Goal: Information Seeking & Learning: Learn about a topic

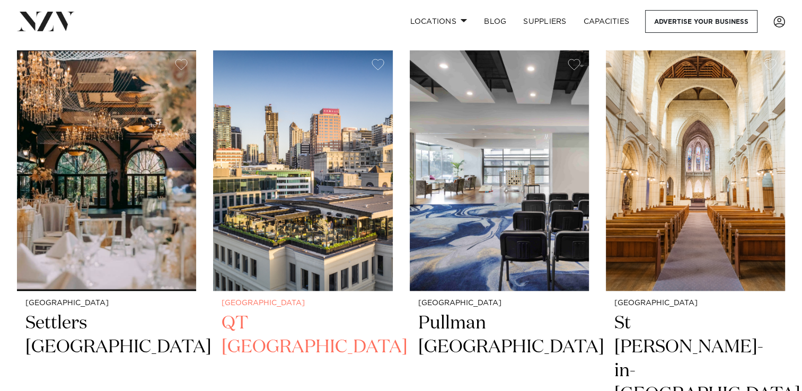
scroll to position [707, 0]
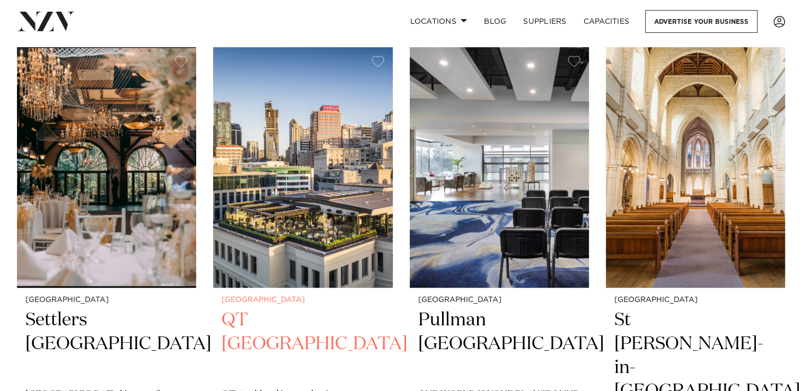
click at [307, 304] on small "[GEOGRAPHIC_DATA]" at bounding box center [302, 300] width 162 height 8
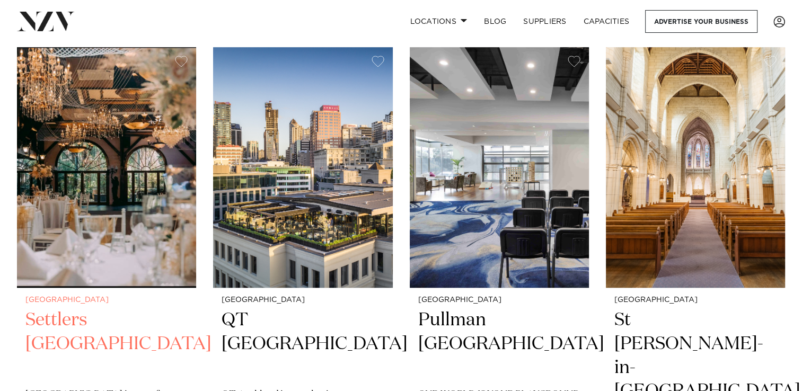
click at [88, 324] on h2 "Settlers Country Manor" at bounding box center [106, 344] width 162 height 72
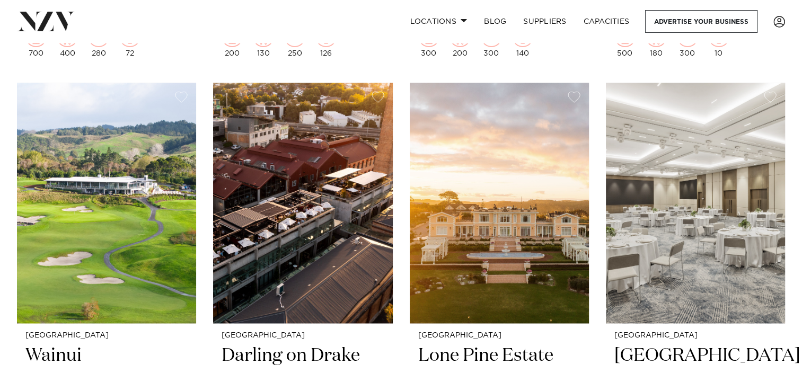
scroll to position [1634, 0]
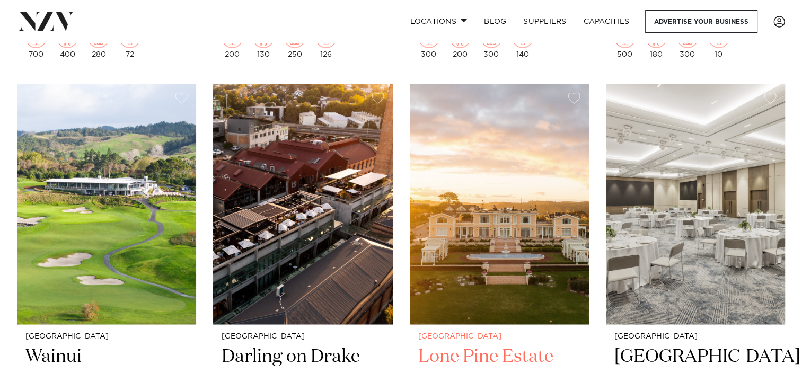
click at [497, 345] on h2 "Lone Pine Estate" at bounding box center [499, 381] width 162 height 72
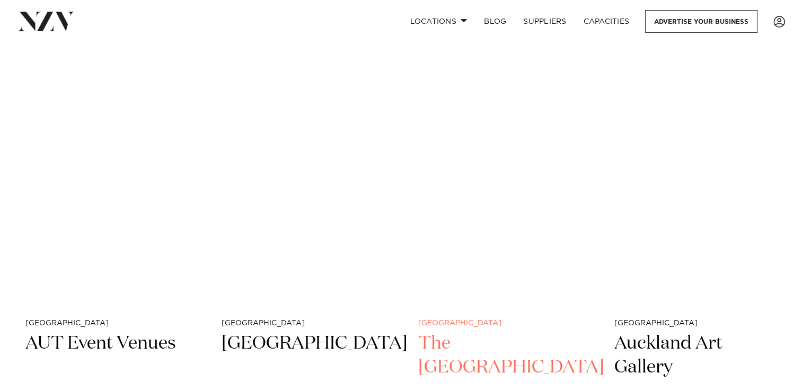
scroll to position [3997, 0]
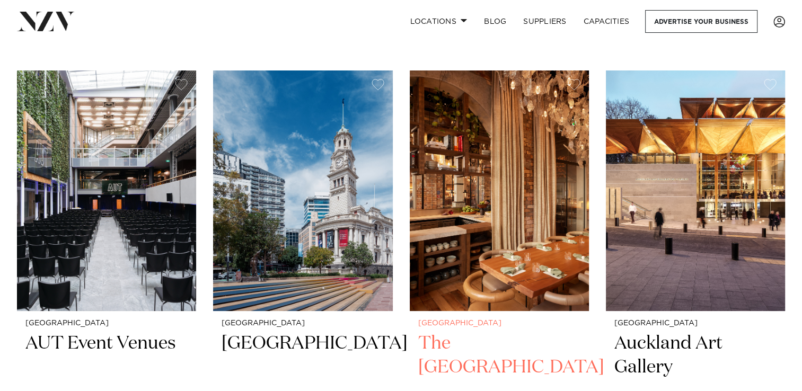
click at [470, 332] on h2 "The Hotel Britomart" at bounding box center [499, 368] width 162 height 72
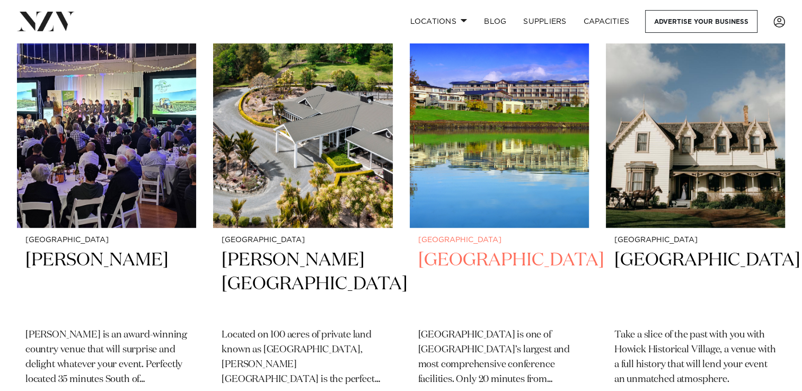
scroll to position [4487, 0]
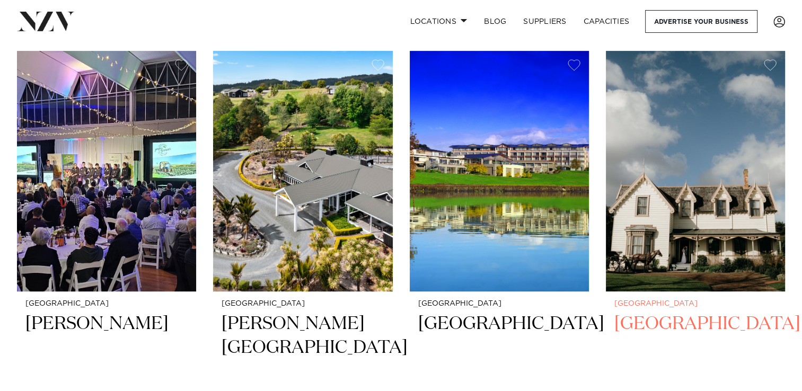
click at [651, 215] on img at bounding box center [695, 171] width 179 height 241
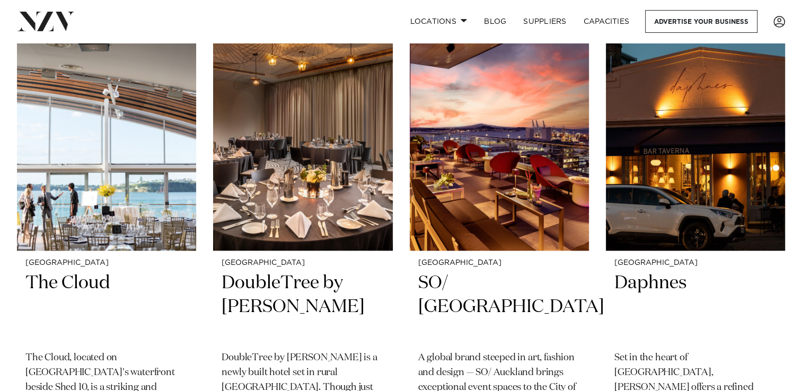
scroll to position [4979, 0]
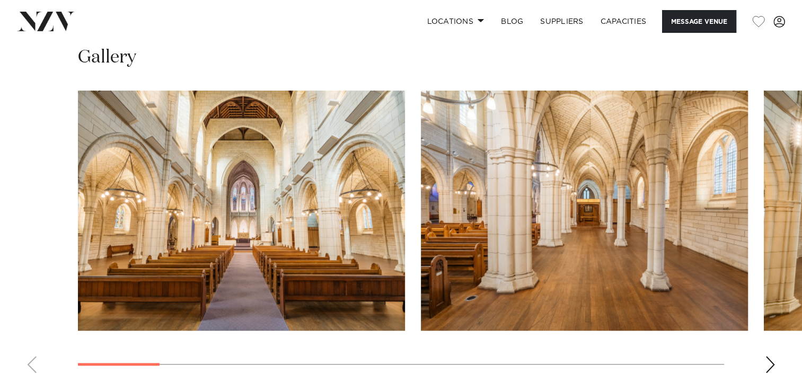
scroll to position [938, 0]
click at [776, 350] on swiper-container at bounding box center [401, 236] width 802 height 291
click at [770, 357] on div "Next slide" at bounding box center [770, 365] width 11 height 17
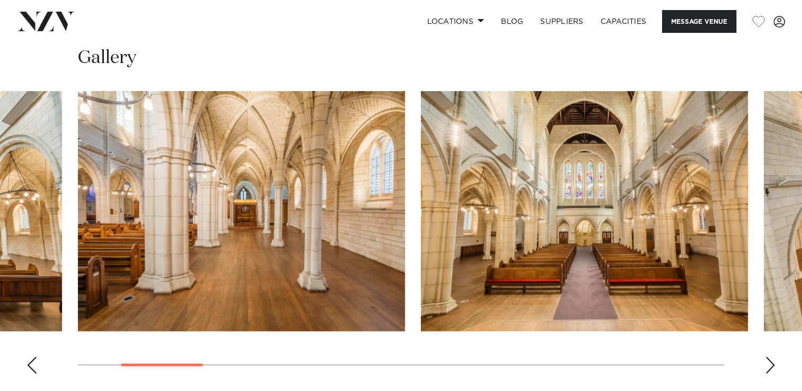
click at [770, 357] on div "Next slide" at bounding box center [770, 365] width 11 height 17
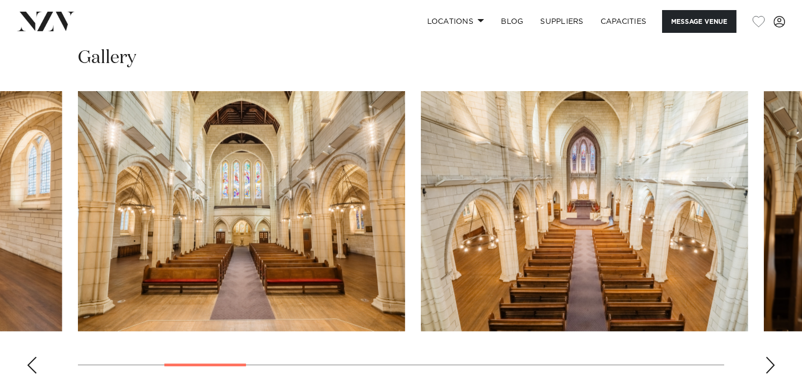
click at [770, 357] on div "Next slide" at bounding box center [770, 365] width 11 height 17
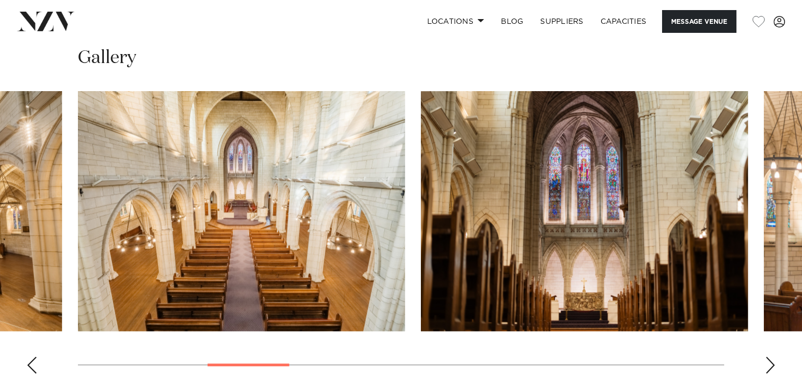
click at [770, 357] on div "Next slide" at bounding box center [770, 365] width 11 height 17
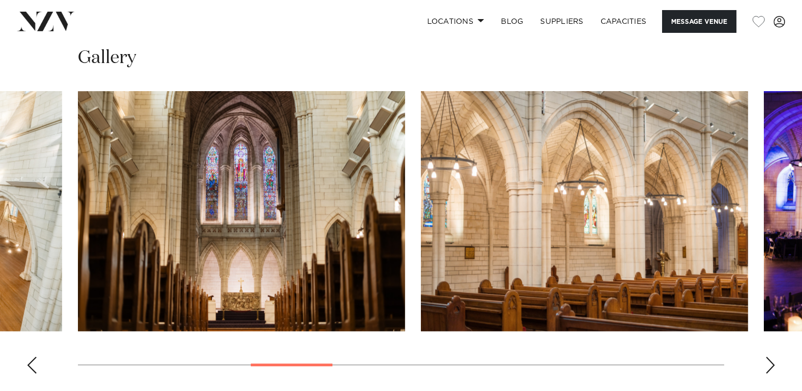
click at [770, 357] on div "Next slide" at bounding box center [770, 365] width 11 height 17
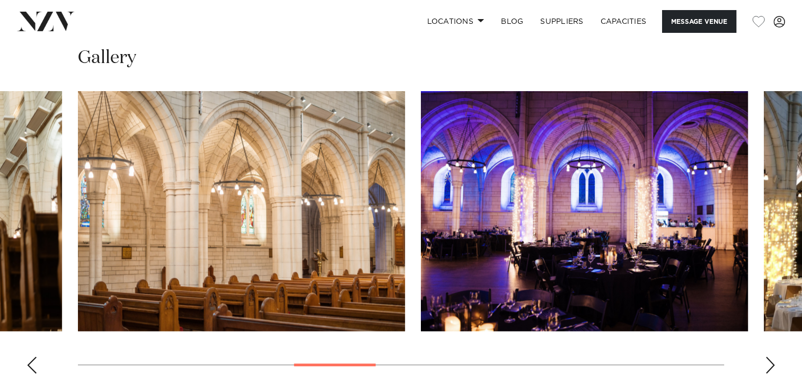
click at [770, 357] on div "Next slide" at bounding box center [770, 365] width 11 height 17
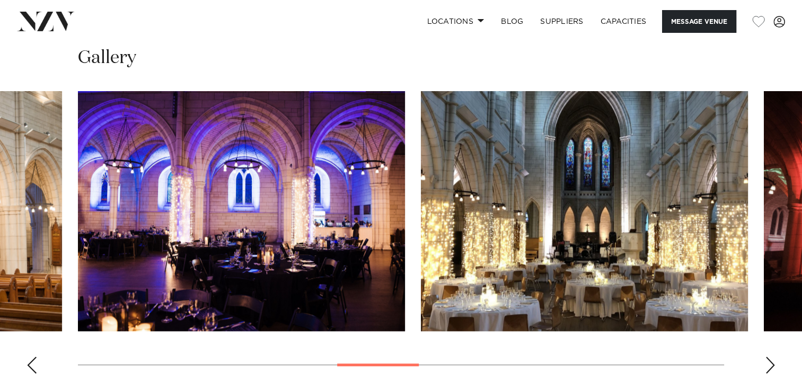
click at [770, 357] on div "Next slide" at bounding box center [770, 365] width 11 height 17
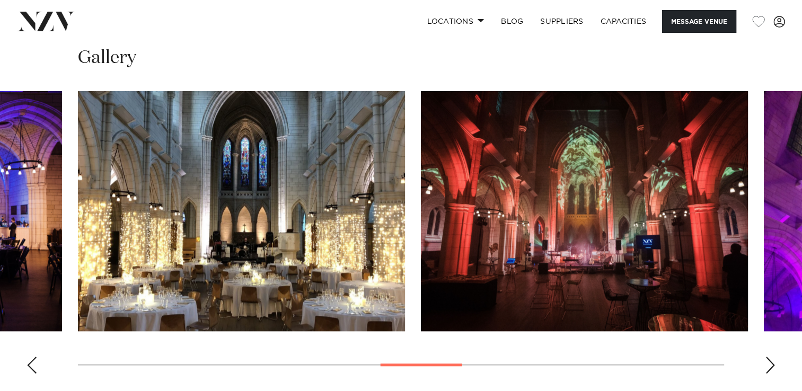
click at [770, 357] on div "Next slide" at bounding box center [770, 365] width 11 height 17
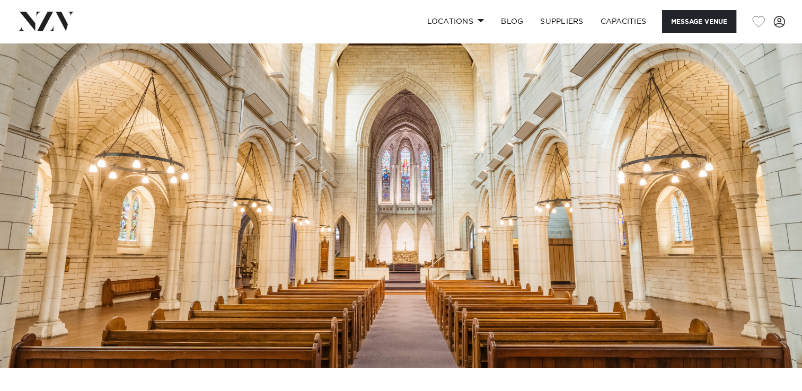
scroll to position [0, 0]
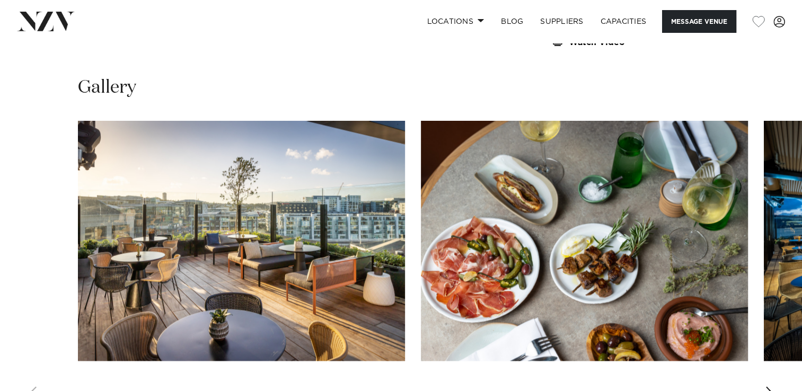
scroll to position [1384, 0]
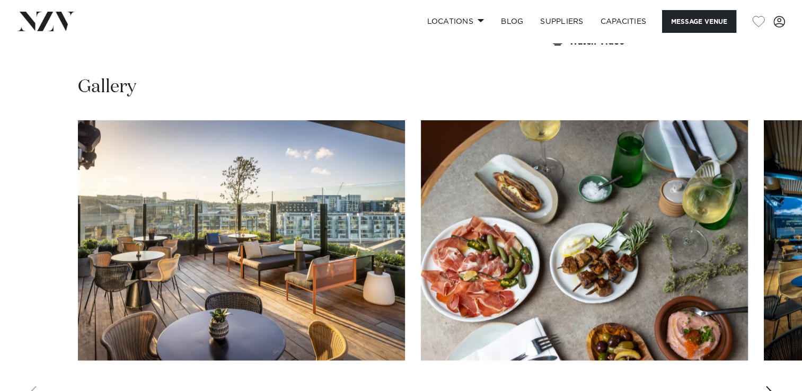
click at [766, 386] on div "Next slide" at bounding box center [770, 394] width 11 height 17
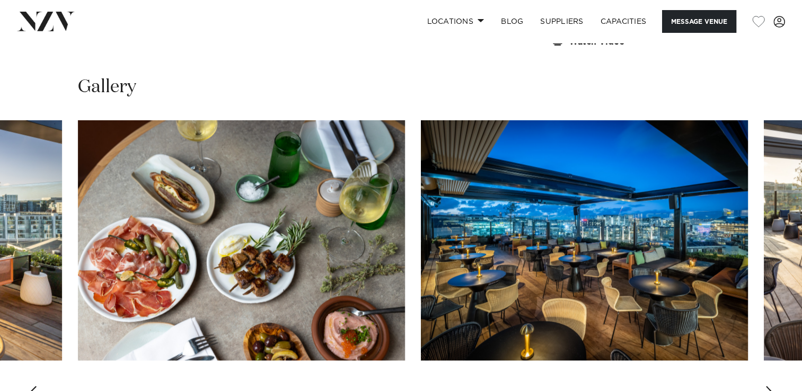
click at [766, 386] on div "Next slide" at bounding box center [770, 394] width 11 height 17
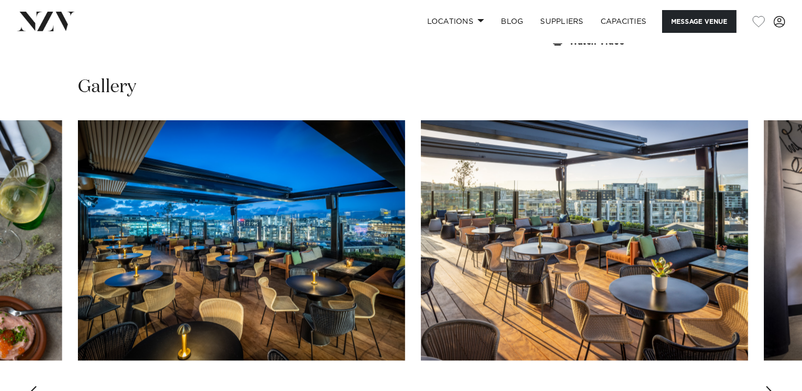
click at [766, 386] on div "Next slide" at bounding box center [770, 394] width 11 height 17
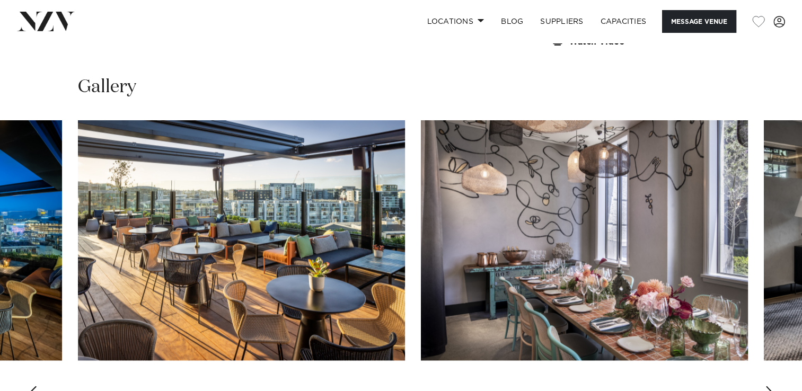
click at [766, 386] on div "Next slide" at bounding box center [770, 394] width 11 height 17
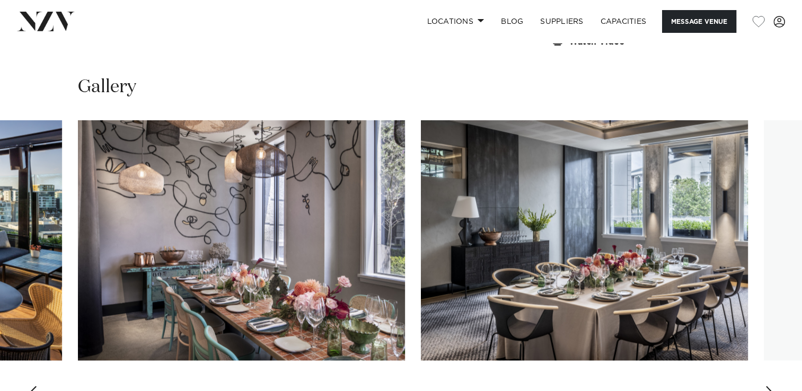
click at [766, 386] on div "Next slide" at bounding box center [770, 394] width 11 height 17
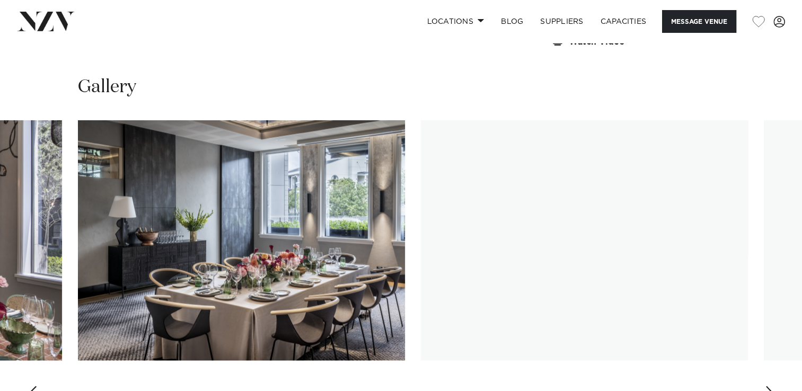
click at [766, 386] on div "Next slide" at bounding box center [770, 394] width 11 height 17
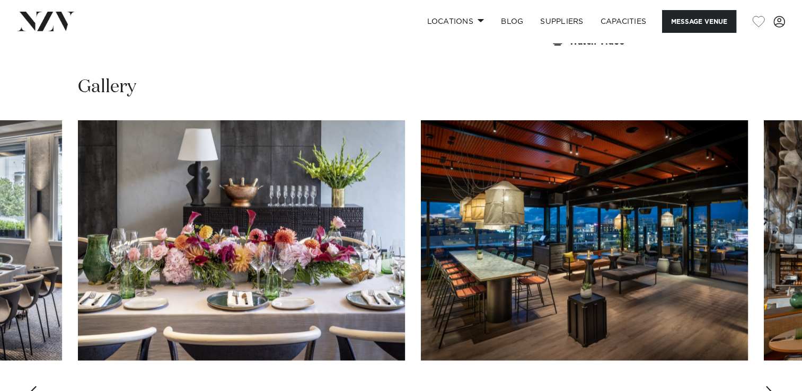
click at [765, 386] on div "Next slide" at bounding box center [770, 394] width 11 height 17
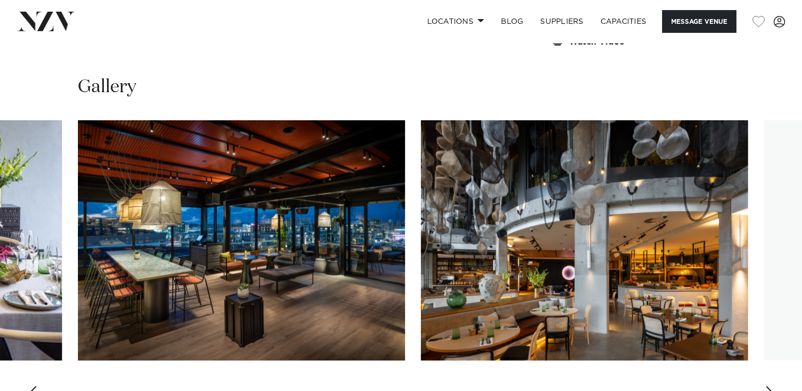
click at [765, 386] on div "Next slide" at bounding box center [770, 394] width 11 height 17
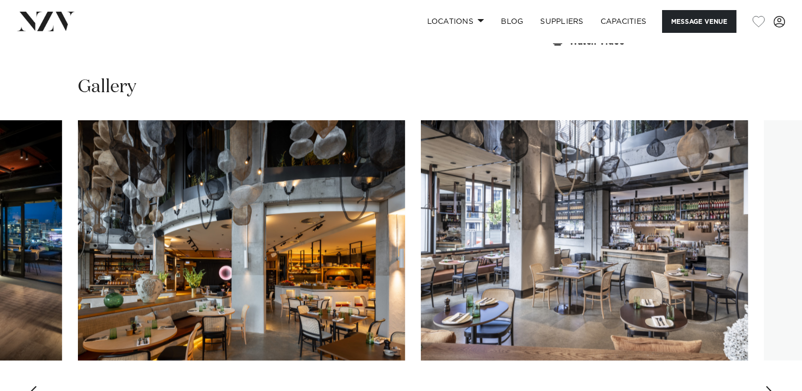
click at [765, 386] on div "Next slide" at bounding box center [770, 394] width 11 height 17
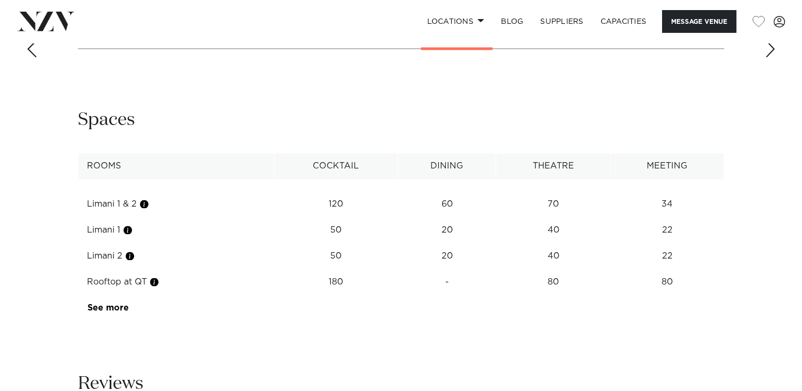
scroll to position [1729, 0]
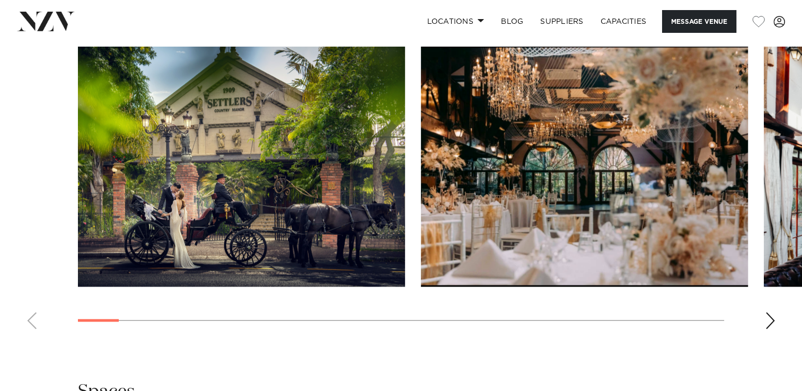
scroll to position [1064, 0]
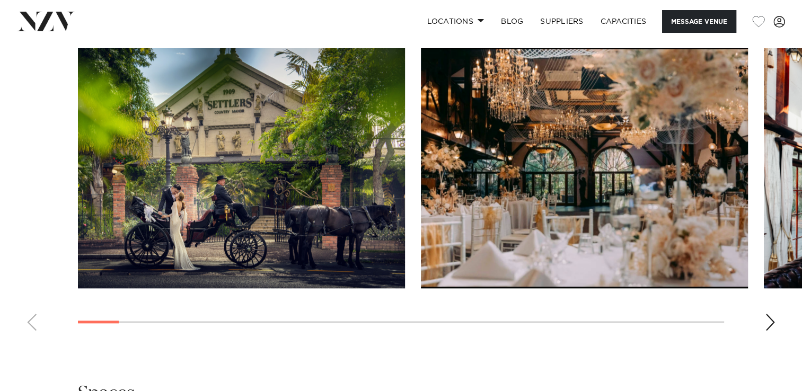
click at [767, 315] on div "Next slide" at bounding box center [770, 322] width 11 height 17
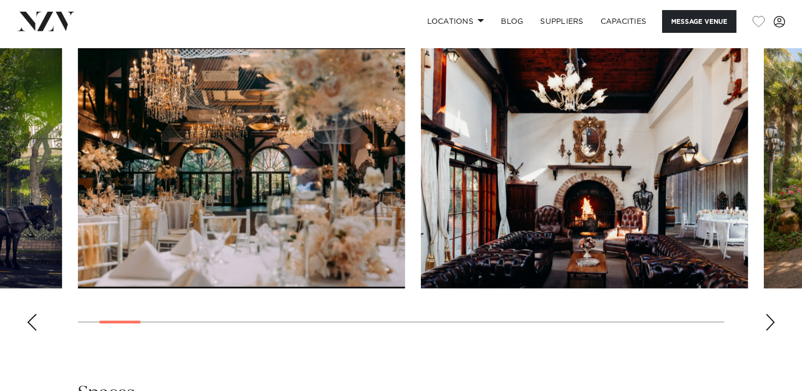
click at [767, 315] on div "Next slide" at bounding box center [770, 322] width 11 height 17
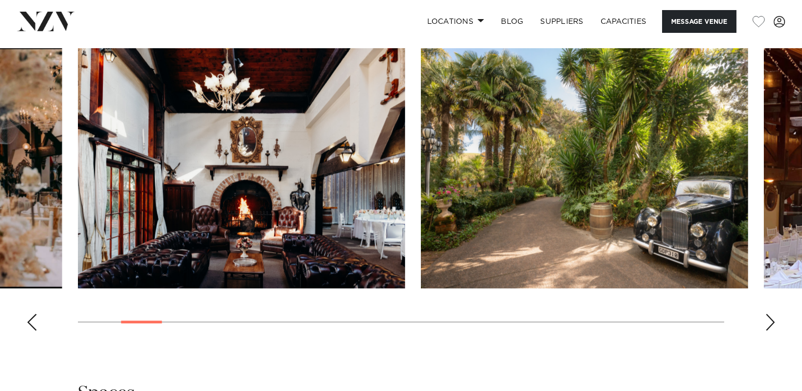
click at [767, 315] on div "Next slide" at bounding box center [770, 322] width 11 height 17
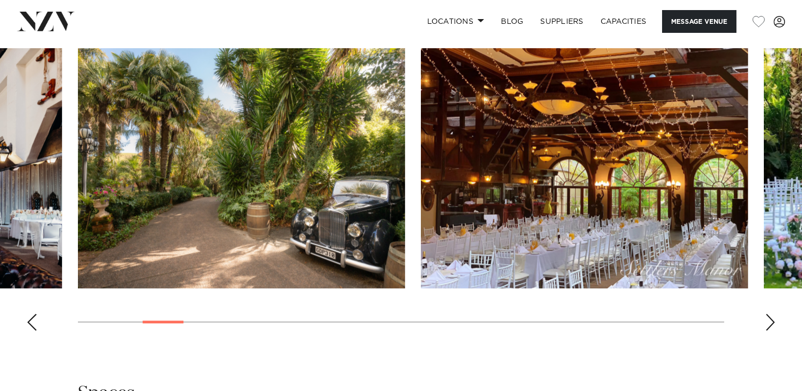
click at [767, 315] on div "Next slide" at bounding box center [770, 322] width 11 height 17
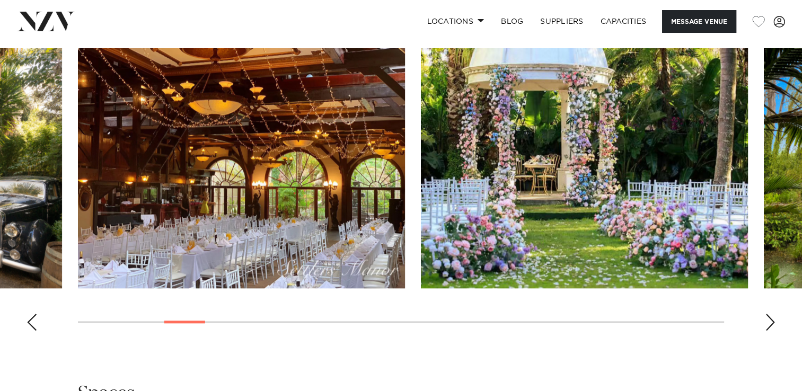
click at [767, 315] on div "Next slide" at bounding box center [770, 322] width 11 height 17
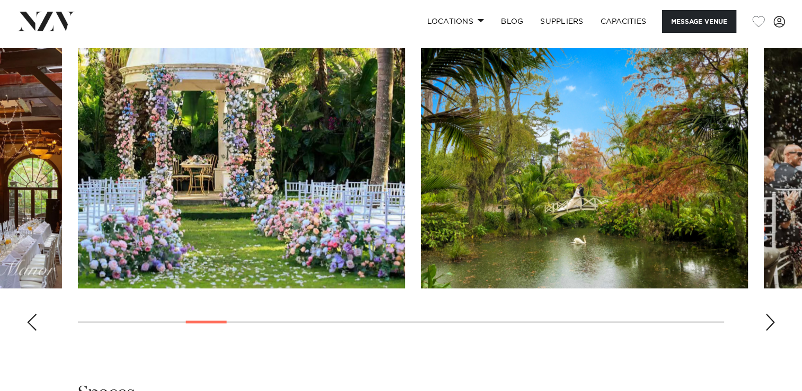
click at [767, 315] on div "Next slide" at bounding box center [770, 322] width 11 height 17
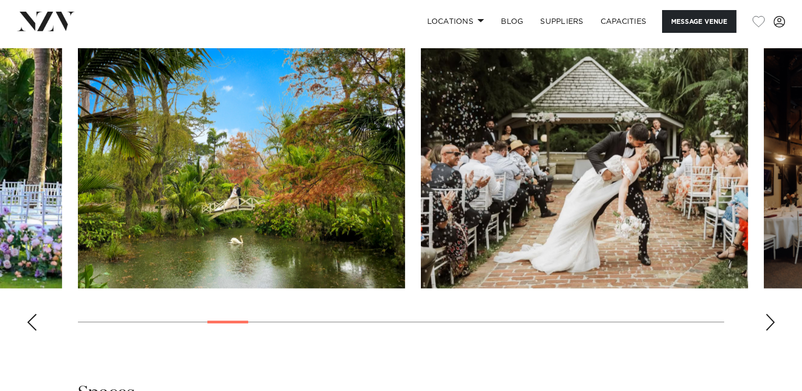
click at [767, 315] on div "Next slide" at bounding box center [770, 322] width 11 height 17
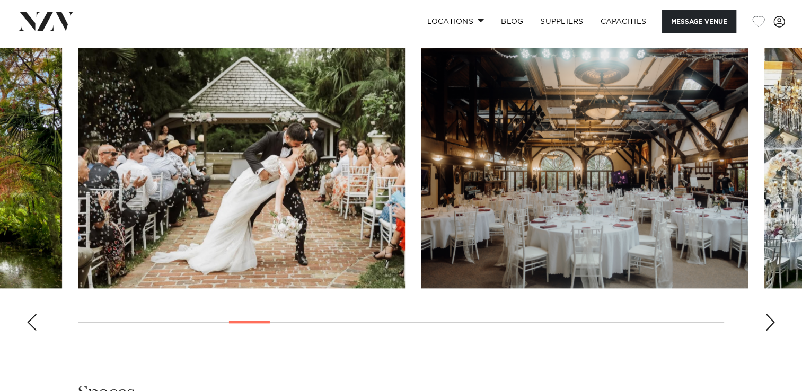
click at [767, 315] on div "Next slide" at bounding box center [770, 322] width 11 height 17
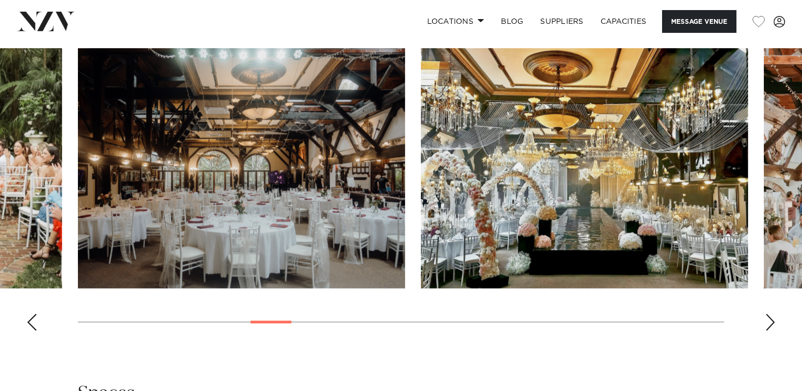
click at [767, 315] on div "Next slide" at bounding box center [770, 322] width 11 height 17
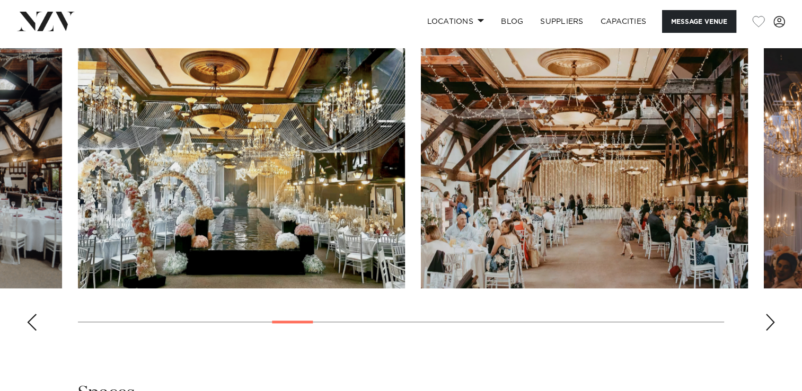
click at [767, 315] on div "Next slide" at bounding box center [770, 322] width 11 height 17
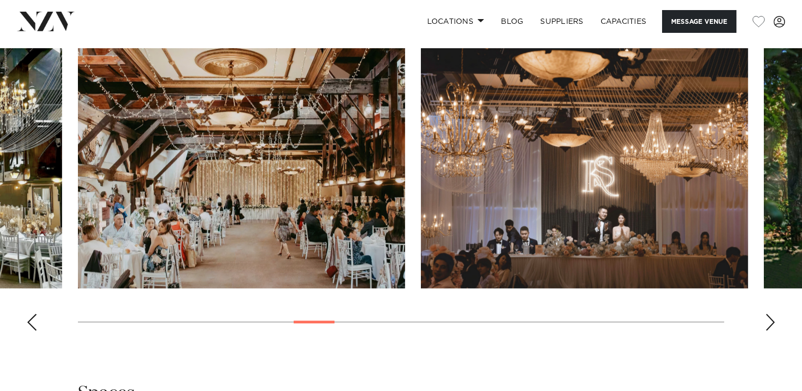
click at [767, 315] on div "Next slide" at bounding box center [770, 322] width 11 height 17
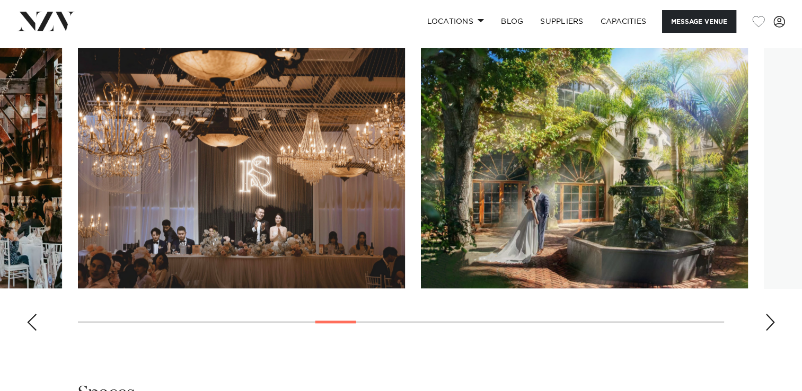
click at [767, 315] on div "Next slide" at bounding box center [770, 322] width 11 height 17
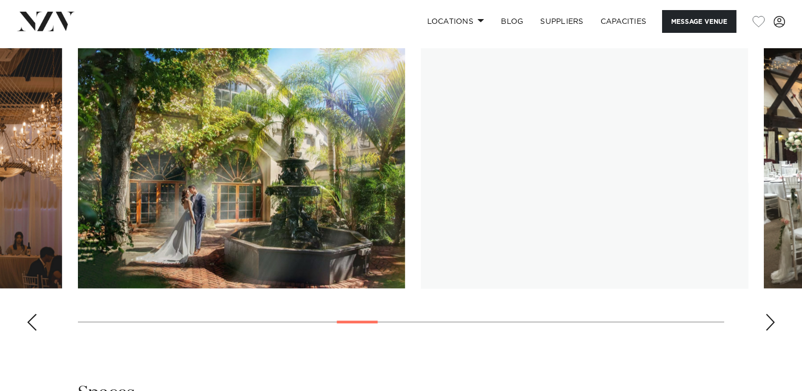
click at [767, 315] on div "Next slide" at bounding box center [770, 322] width 11 height 17
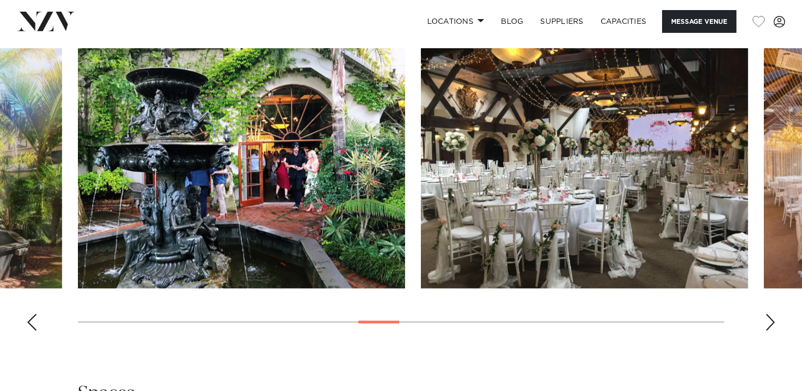
click at [767, 315] on div "Next slide" at bounding box center [770, 322] width 11 height 17
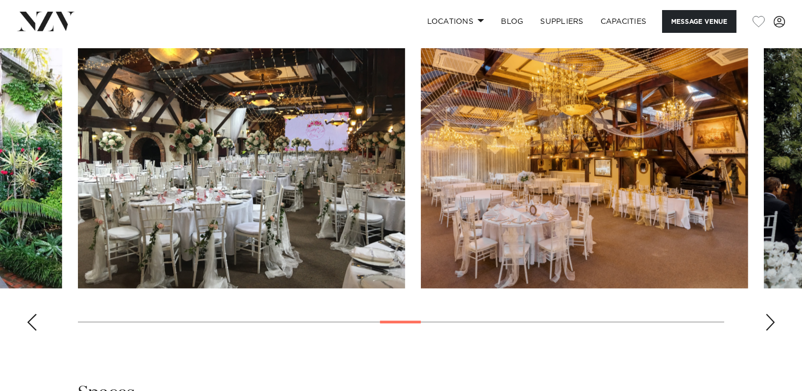
click at [767, 315] on div "Next slide" at bounding box center [770, 322] width 11 height 17
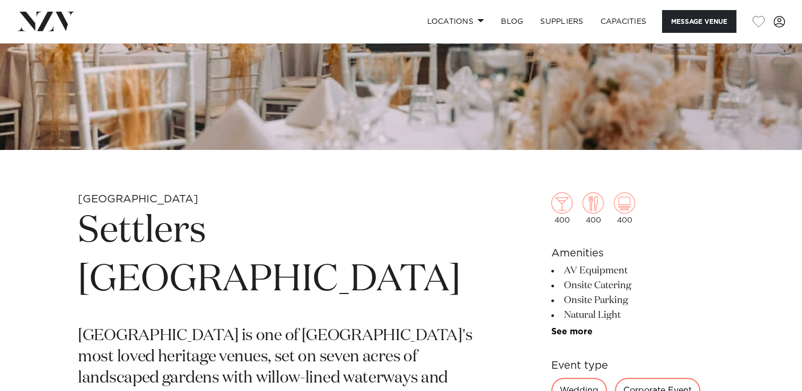
scroll to position [299, 0]
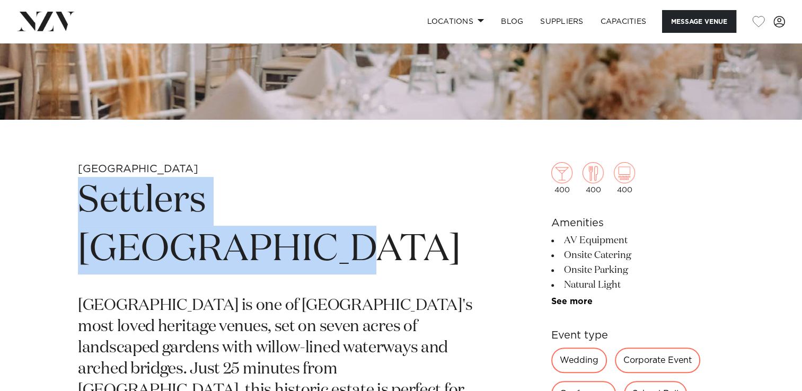
drag, startPoint x: 71, startPoint y: 208, endPoint x: 487, endPoint y: 185, distance: 417.1
drag, startPoint x: 487, startPoint y: 185, endPoint x: 404, endPoint y: 202, distance: 85.4
copy h1 "Settlers [GEOGRAPHIC_DATA]"
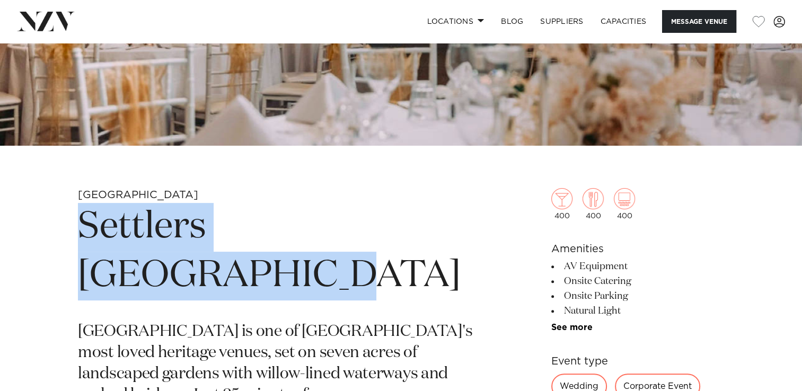
scroll to position [213, 0]
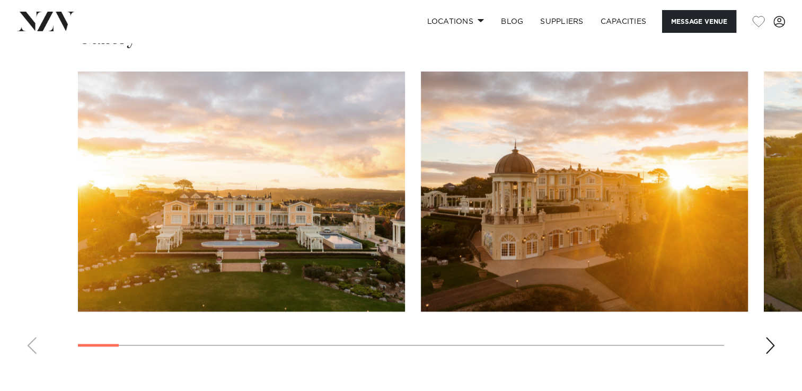
scroll to position [1000, 0]
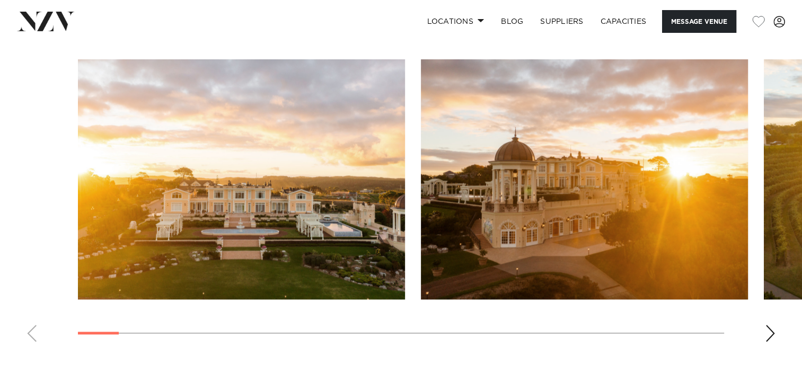
click at [769, 327] on div "Next slide" at bounding box center [770, 333] width 11 height 17
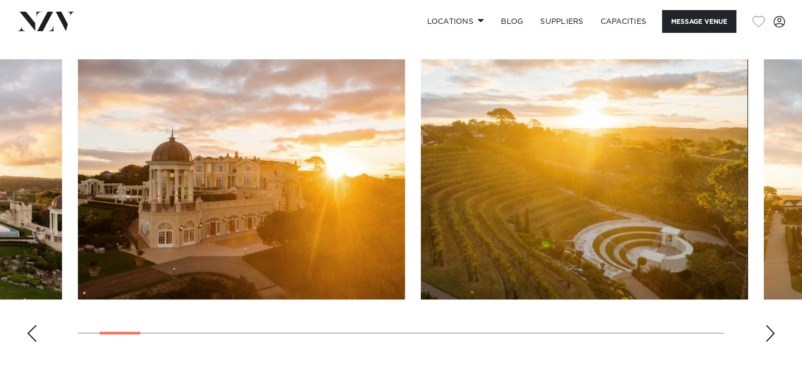
click at [769, 327] on div "Next slide" at bounding box center [770, 333] width 11 height 17
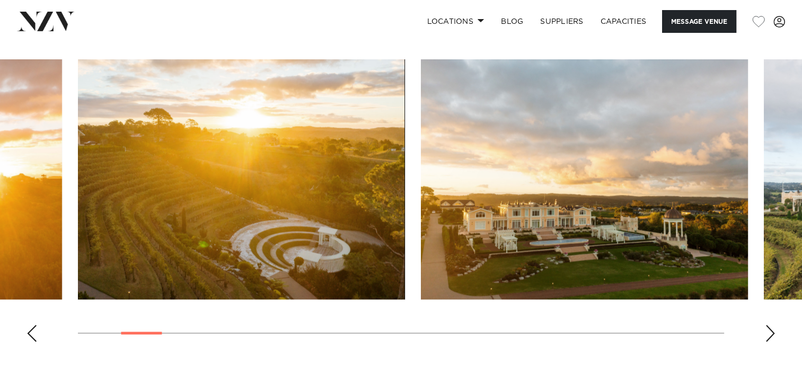
click at [769, 327] on div "Next slide" at bounding box center [770, 333] width 11 height 17
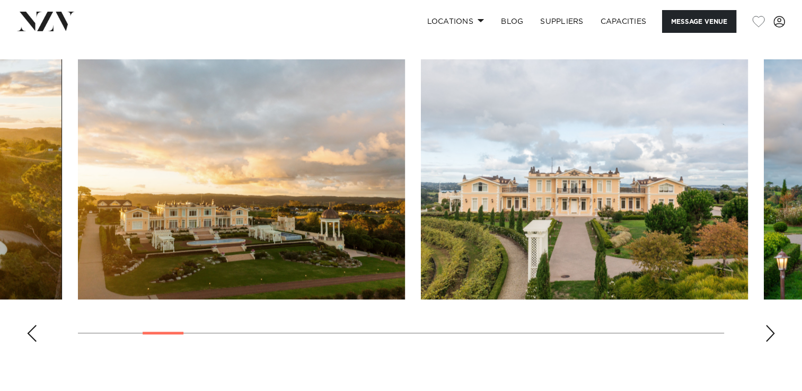
click at [769, 327] on div "Next slide" at bounding box center [770, 333] width 11 height 17
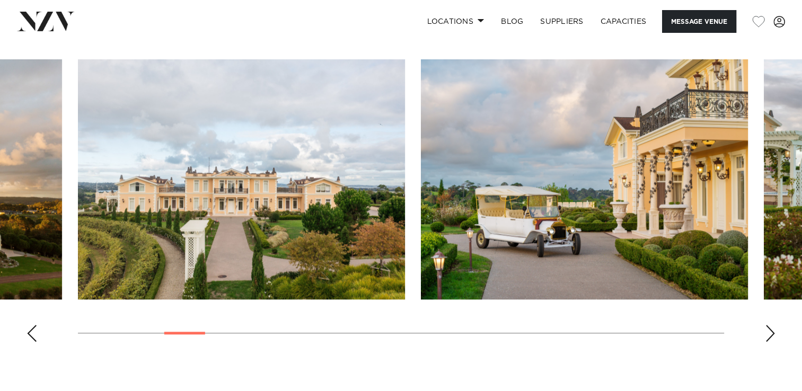
click at [769, 327] on div "Next slide" at bounding box center [770, 333] width 11 height 17
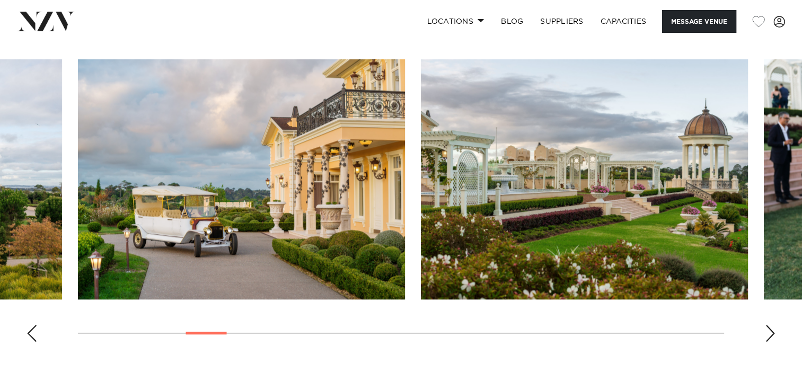
click at [769, 327] on div "Next slide" at bounding box center [770, 333] width 11 height 17
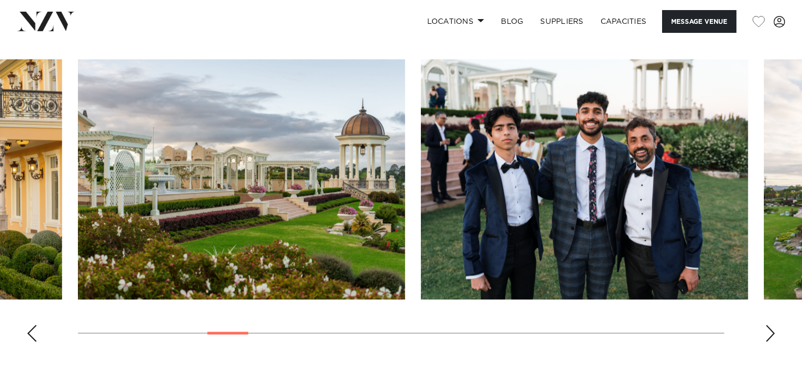
click at [769, 327] on div "Next slide" at bounding box center [770, 333] width 11 height 17
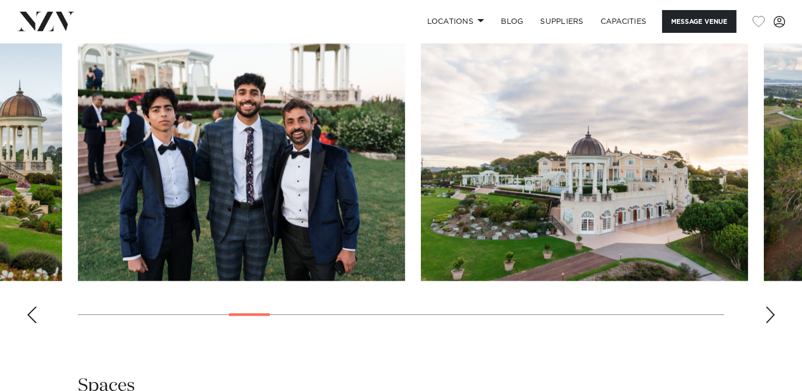
scroll to position [1017, 0]
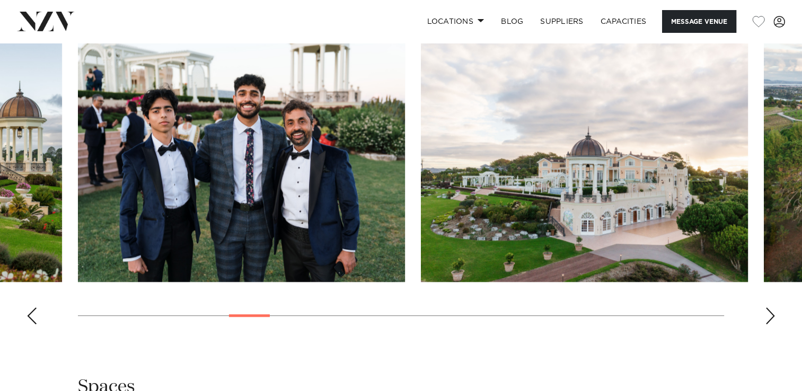
click at [767, 317] on div "Next slide" at bounding box center [770, 315] width 11 height 17
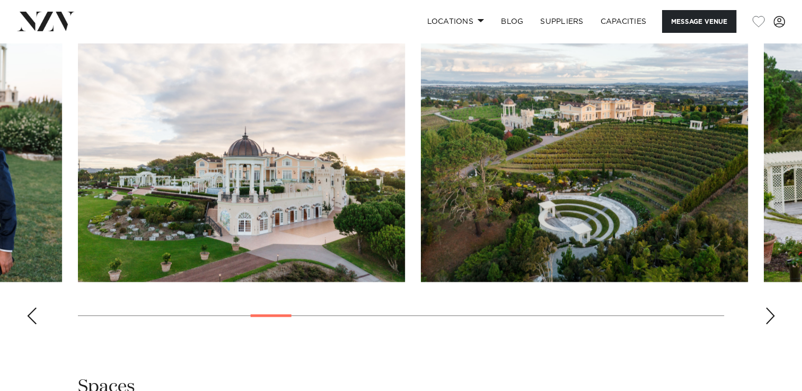
click at [767, 317] on div "Next slide" at bounding box center [770, 315] width 11 height 17
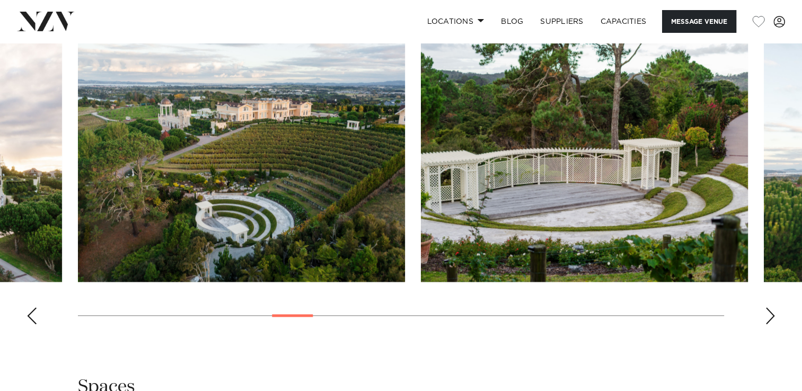
click at [767, 317] on div "Next slide" at bounding box center [770, 315] width 11 height 17
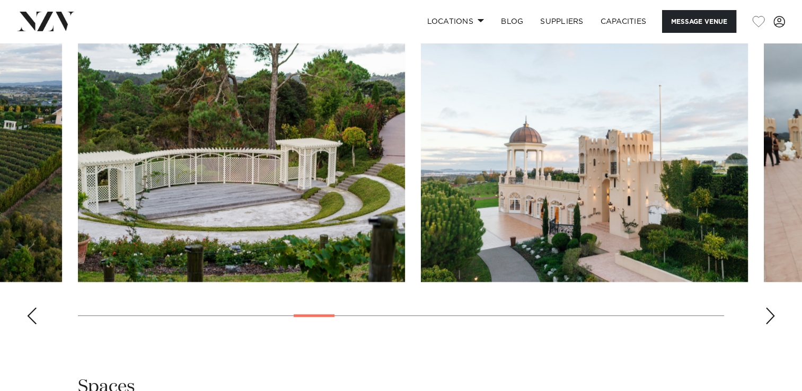
click at [767, 317] on div "Next slide" at bounding box center [770, 315] width 11 height 17
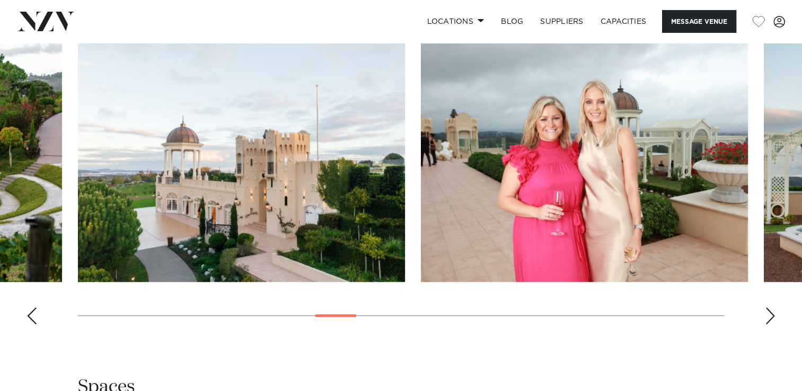
click at [767, 317] on div "Next slide" at bounding box center [770, 315] width 11 height 17
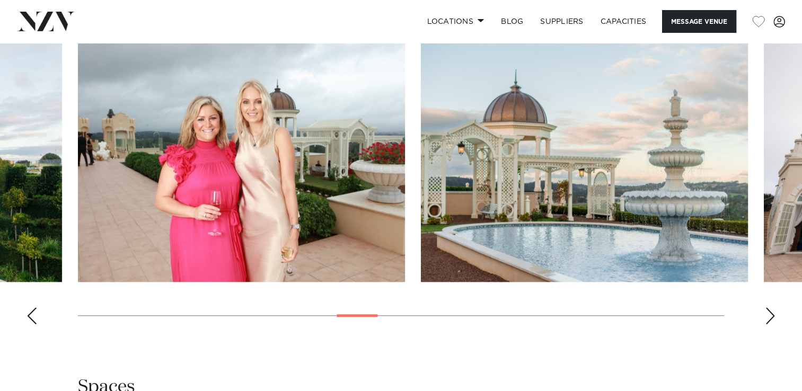
click at [767, 317] on div "Next slide" at bounding box center [770, 315] width 11 height 17
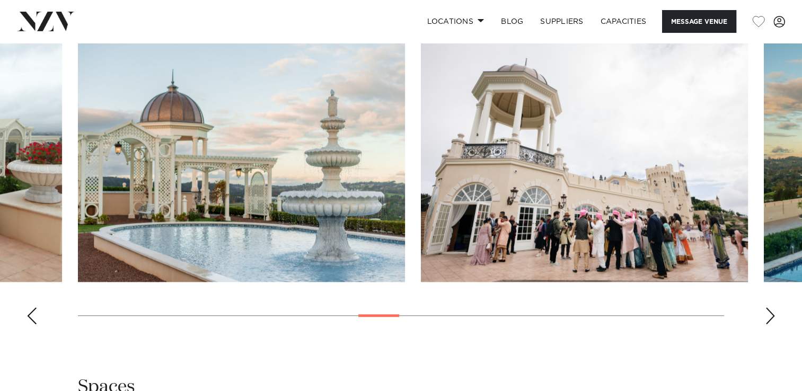
click at [767, 317] on div "Next slide" at bounding box center [770, 315] width 11 height 17
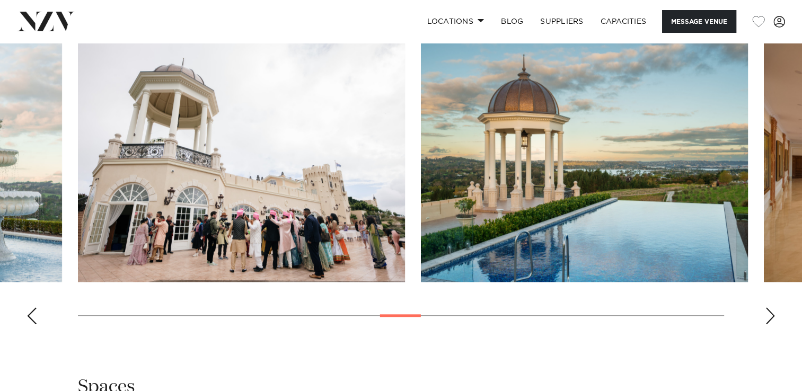
click at [767, 317] on div "Next slide" at bounding box center [770, 315] width 11 height 17
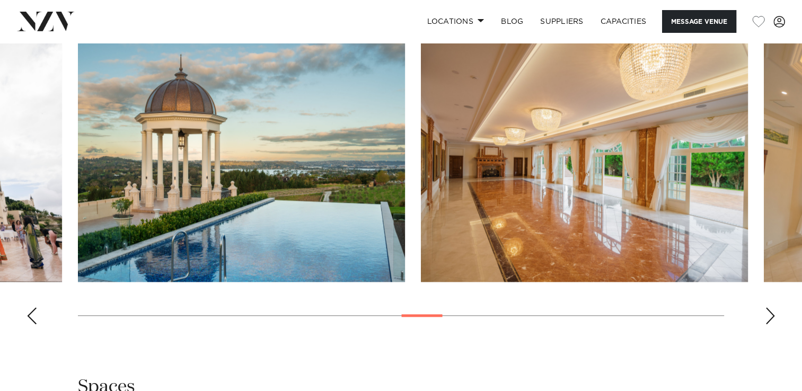
click at [767, 317] on div "Next slide" at bounding box center [770, 315] width 11 height 17
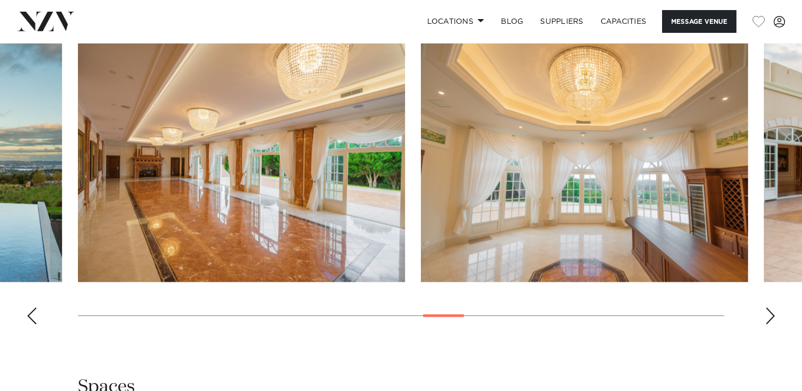
click at [767, 317] on div "Next slide" at bounding box center [770, 315] width 11 height 17
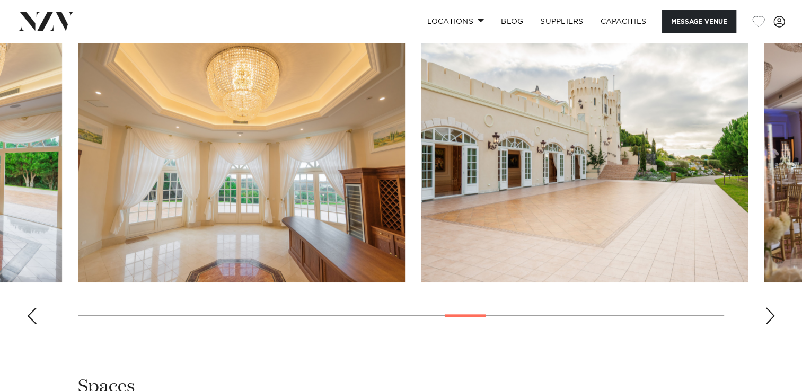
click at [767, 317] on div "Next slide" at bounding box center [770, 315] width 11 height 17
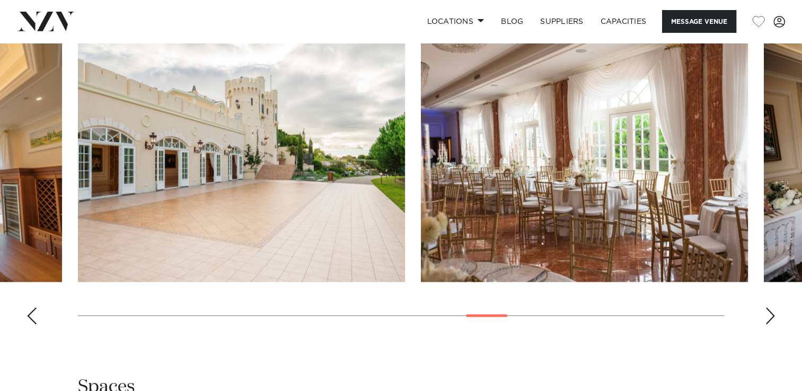
click at [767, 317] on div "Next slide" at bounding box center [770, 315] width 11 height 17
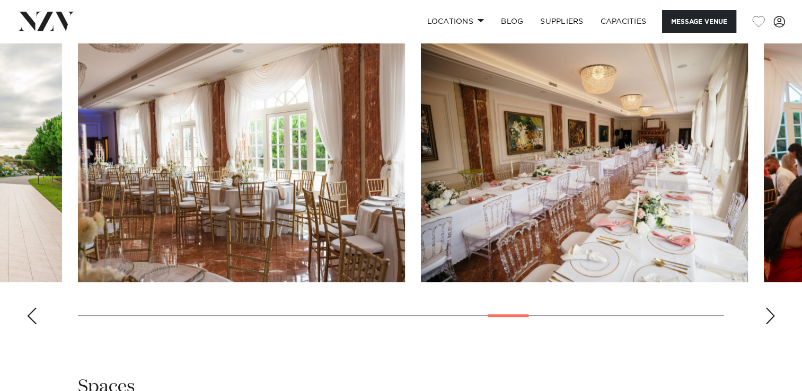
click at [767, 317] on div "Next slide" at bounding box center [770, 315] width 11 height 17
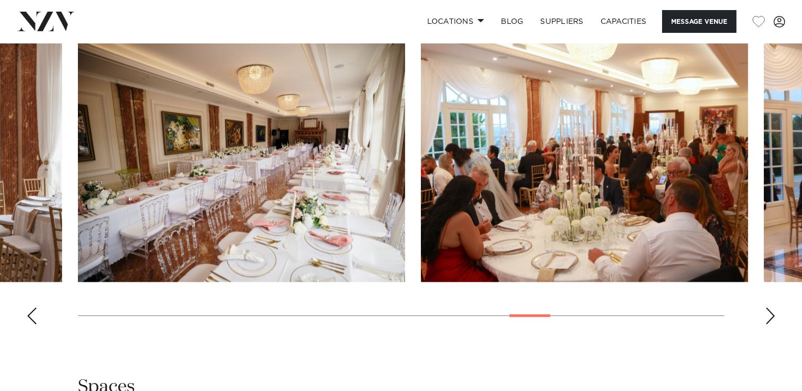
click at [767, 317] on div "Next slide" at bounding box center [770, 315] width 11 height 17
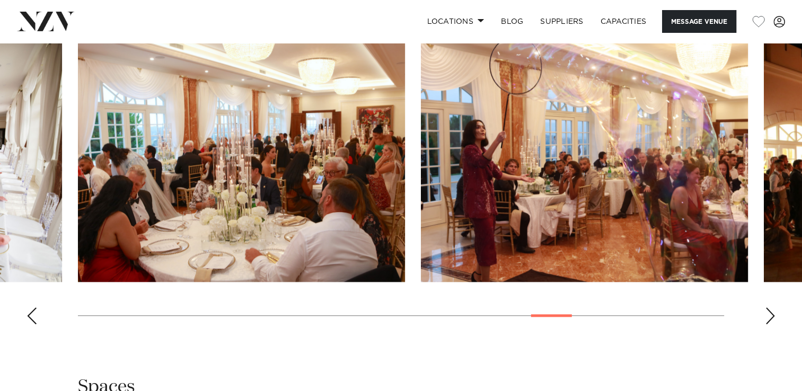
click at [767, 317] on div "Next slide" at bounding box center [770, 315] width 11 height 17
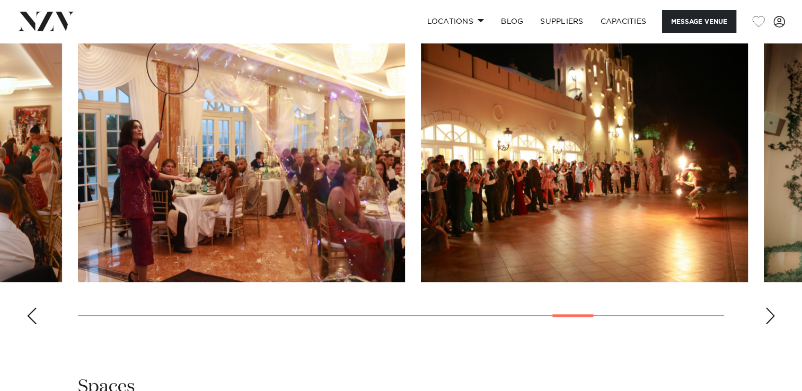
click at [767, 317] on div "Next slide" at bounding box center [770, 315] width 11 height 17
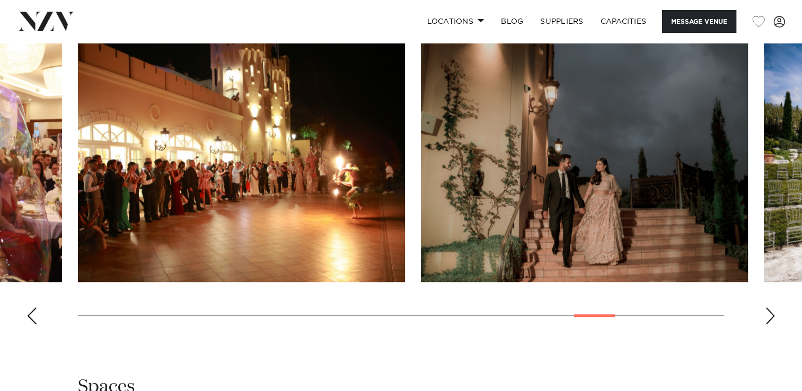
click at [767, 317] on div "Next slide" at bounding box center [770, 315] width 11 height 17
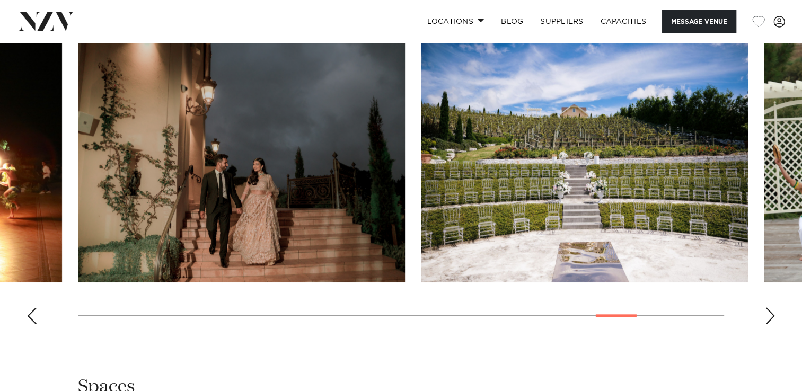
click at [767, 317] on div "Next slide" at bounding box center [770, 315] width 11 height 17
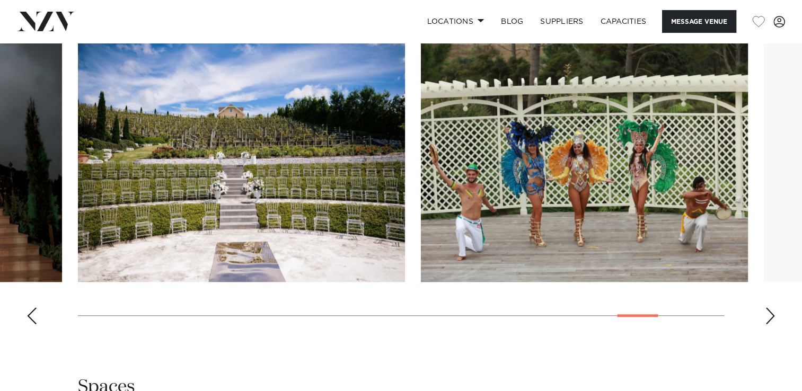
click at [767, 317] on div "Next slide" at bounding box center [770, 315] width 11 height 17
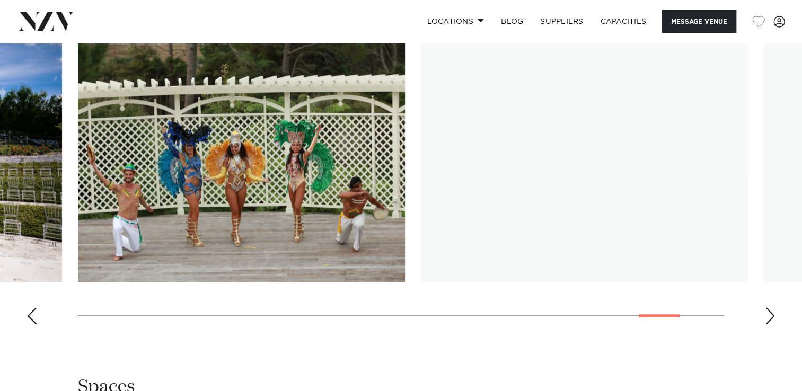
click at [767, 317] on div "Next slide" at bounding box center [770, 315] width 11 height 17
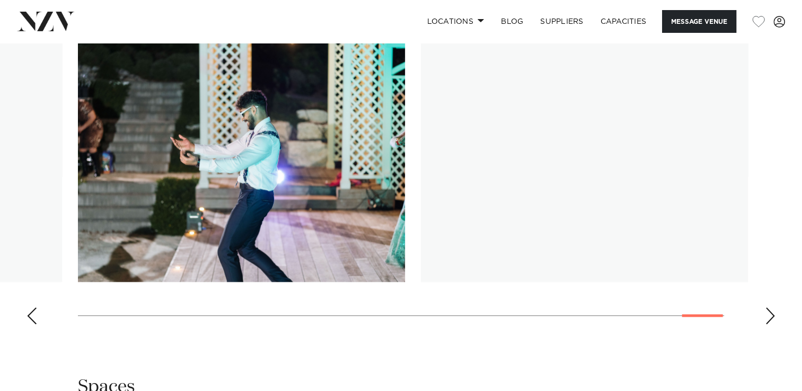
click at [767, 317] on div "Next slide" at bounding box center [770, 315] width 11 height 17
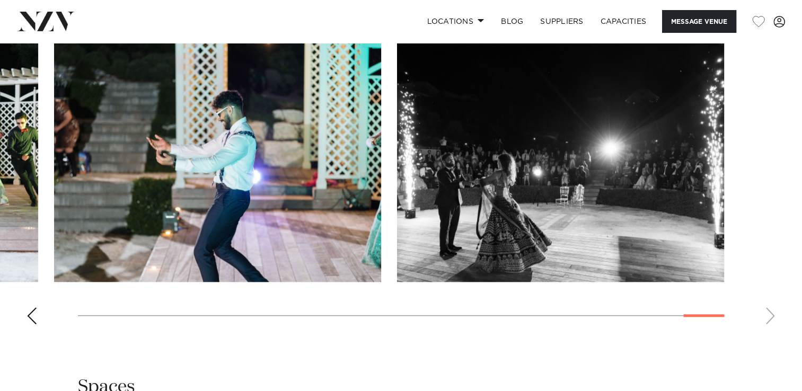
click at [767, 317] on swiper-container at bounding box center [401, 187] width 802 height 291
click at [32, 308] on div "Previous slide" at bounding box center [31, 315] width 11 height 17
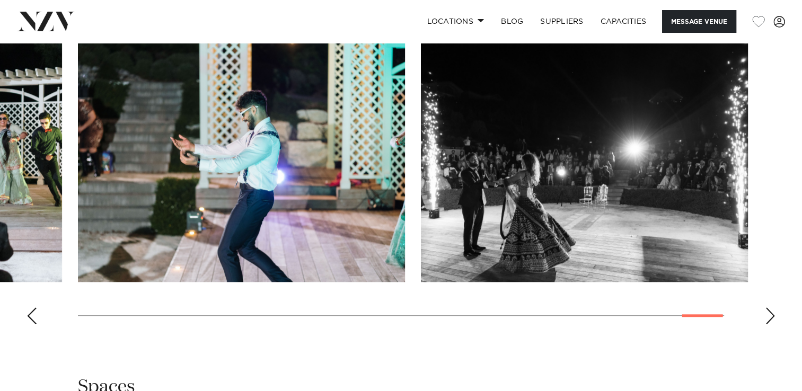
click at [35, 308] on div "Previous slide" at bounding box center [31, 315] width 11 height 17
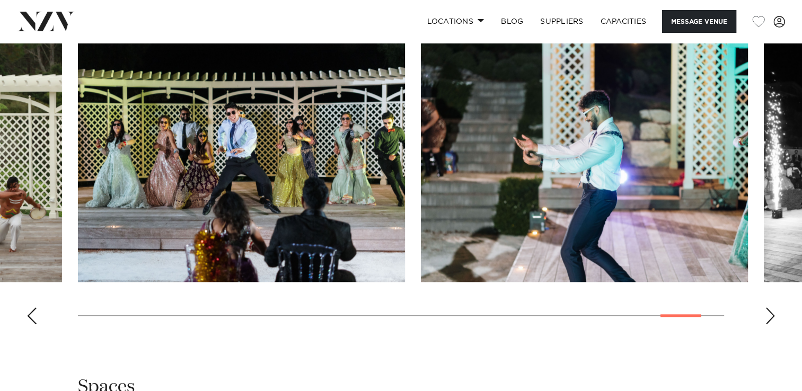
click at [35, 308] on div "Previous slide" at bounding box center [31, 315] width 11 height 17
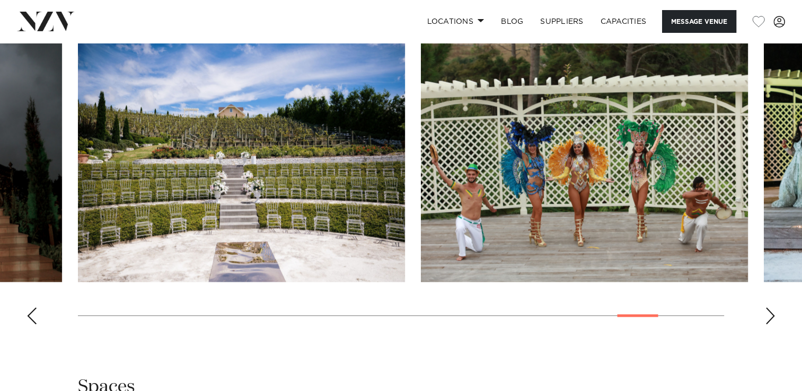
click at [35, 308] on div "Previous slide" at bounding box center [31, 315] width 11 height 17
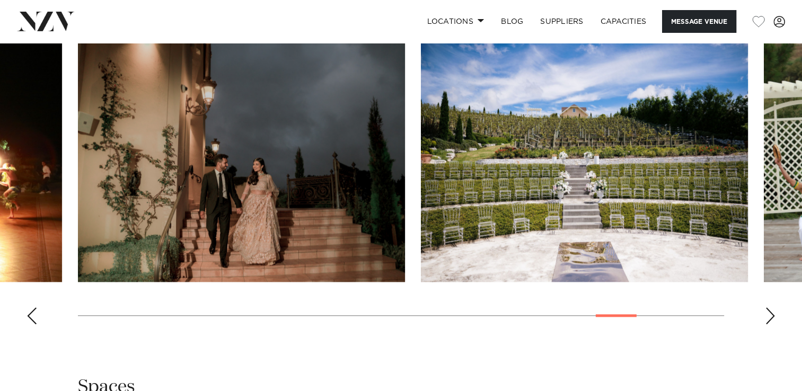
click at [35, 308] on div "Previous slide" at bounding box center [31, 315] width 11 height 17
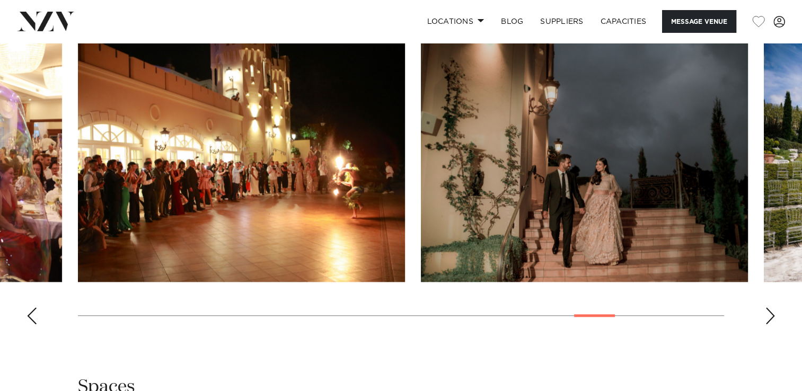
click at [35, 308] on div "Previous slide" at bounding box center [31, 315] width 11 height 17
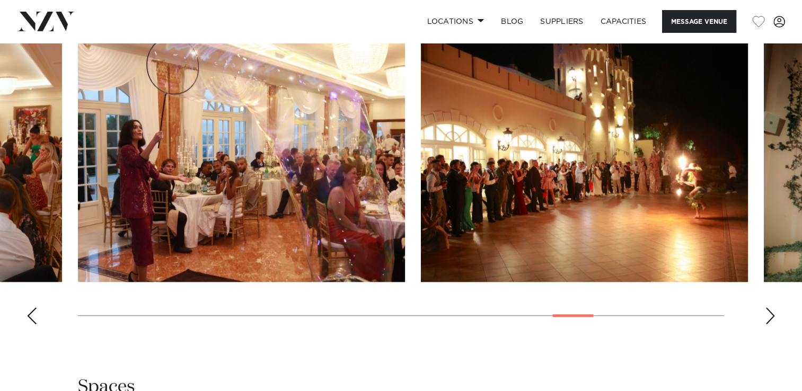
click at [35, 308] on div "Previous slide" at bounding box center [31, 315] width 11 height 17
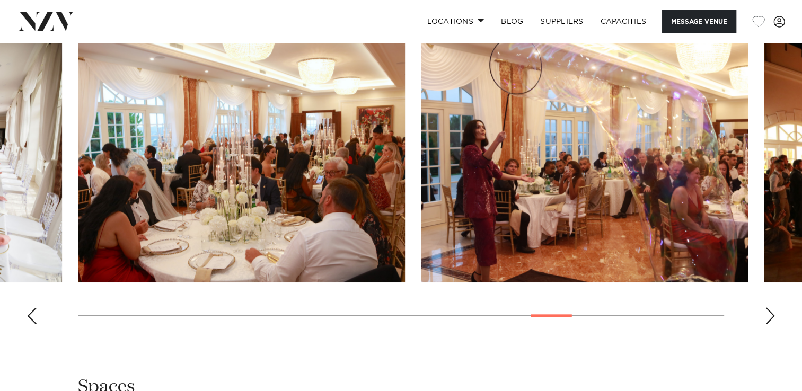
click at [35, 308] on div "Previous slide" at bounding box center [31, 315] width 11 height 17
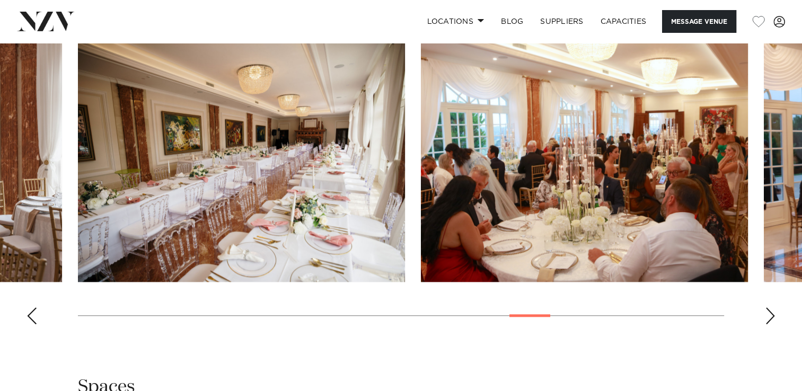
click at [35, 308] on div "Previous slide" at bounding box center [31, 315] width 11 height 17
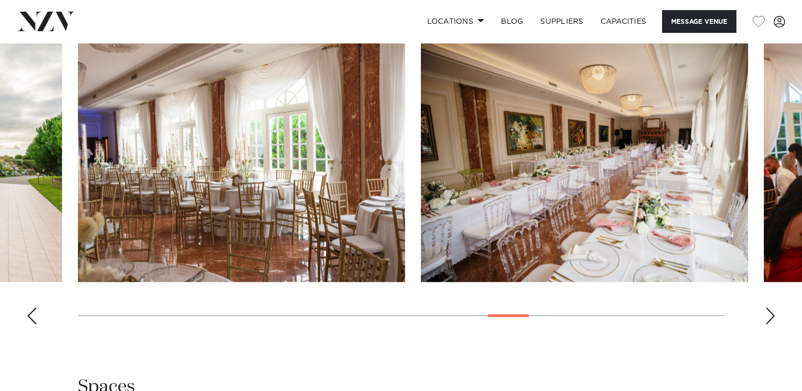
click at [35, 308] on div "Previous slide" at bounding box center [31, 315] width 11 height 17
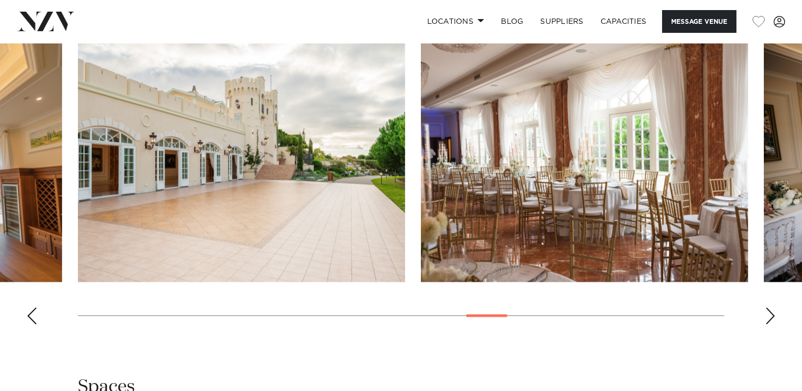
click at [35, 308] on div "Previous slide" at bounding box center [31, 315] width 11 height 17
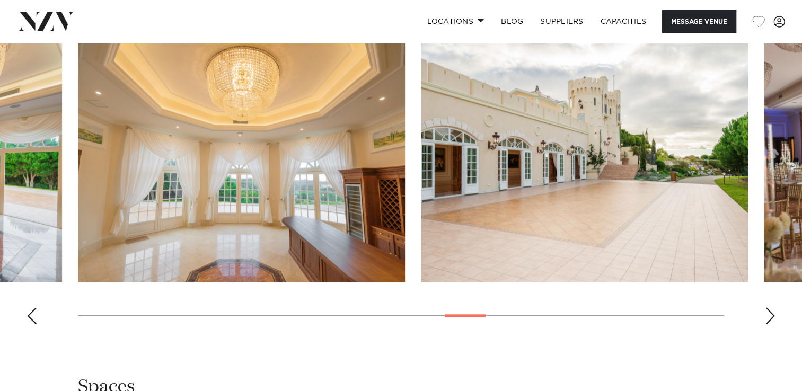
click at [35, 308] on div "Previous slide" at bounding box center [31, 315] width 11 height 17
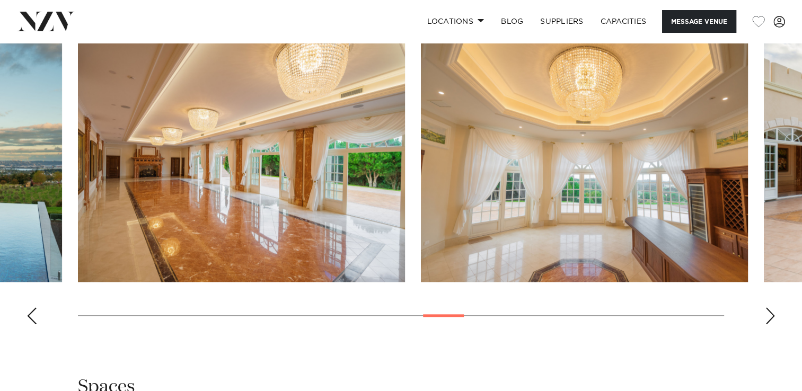
click at [35, 308] on div "Previous slide" at bounding box center [31, 315] width 11 height 17
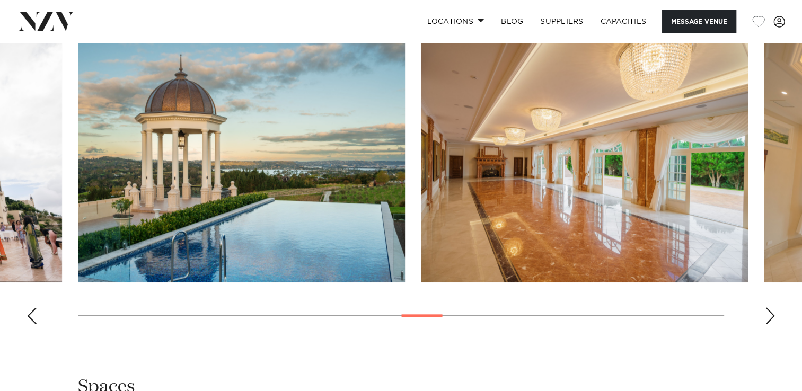
click at [35, 308] on div "Previous slide" at bounding box center [31, 315] width 11 height 17
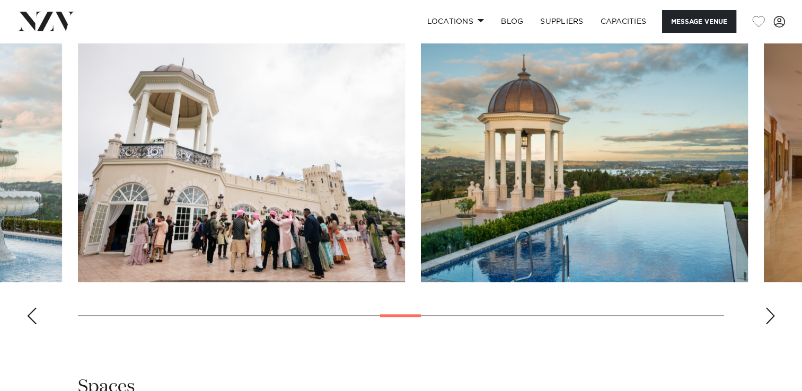
click at [35, 308] on div "Previous slide" at bounding box center [31, 315] width 11 height 17
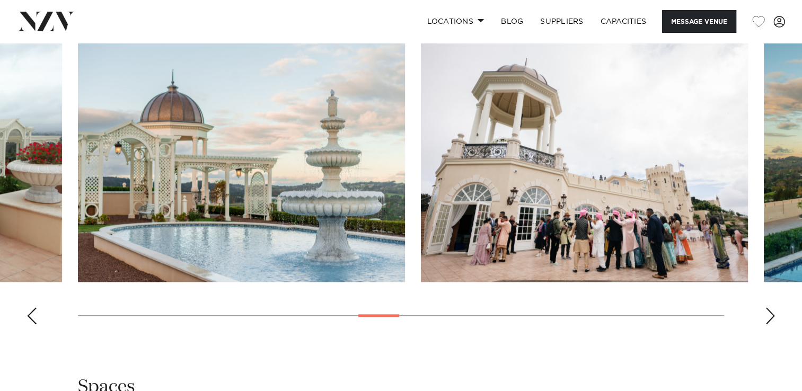
click at [35, 308] on div "Previous slide" at bounding box center [31, 315] width 11 height 17
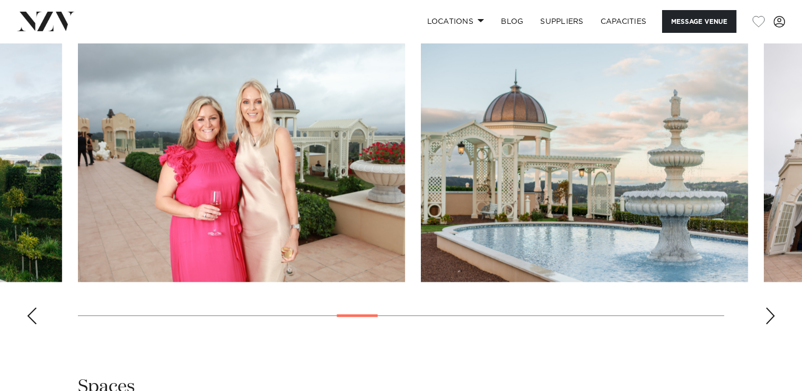
click at [35, 308] on div "Previous slide" at bounding box center [31, 315] width 11 height 17
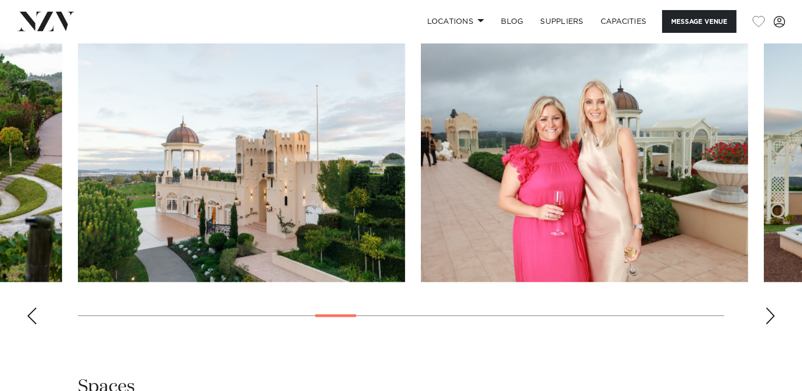
click at [35, 308] on div "Previous slide" at bounding box center [31, 315] width 11 height 17
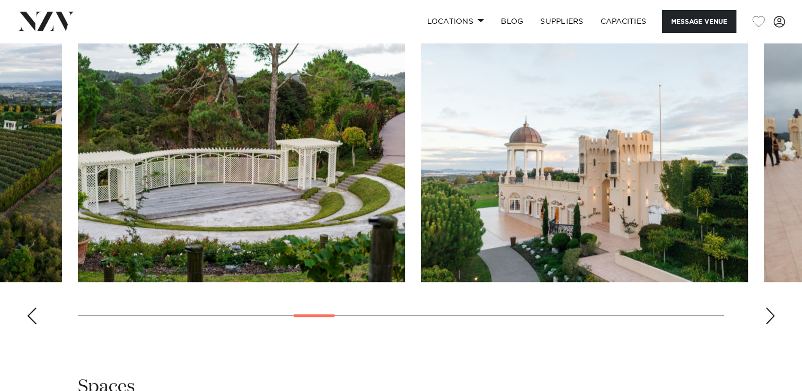
click at [35, 308] on div "Previous slide" at bounding box center [31, 315] width 11 height 17
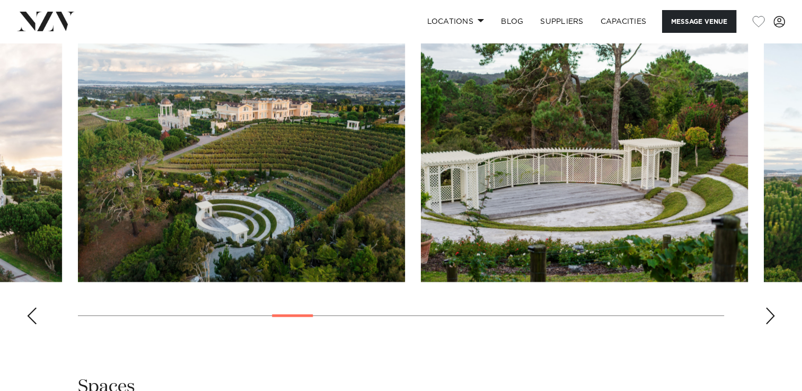
click at [35, 308] on div "Previous slide" at bounding box center [31, 315] width 11 height 17
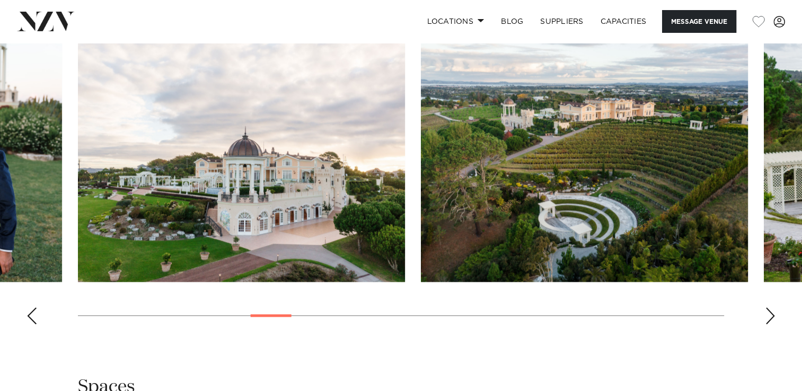
click at [35, 308] on div "Previous slide" at bounding box center [31, 315] width 11 height 17
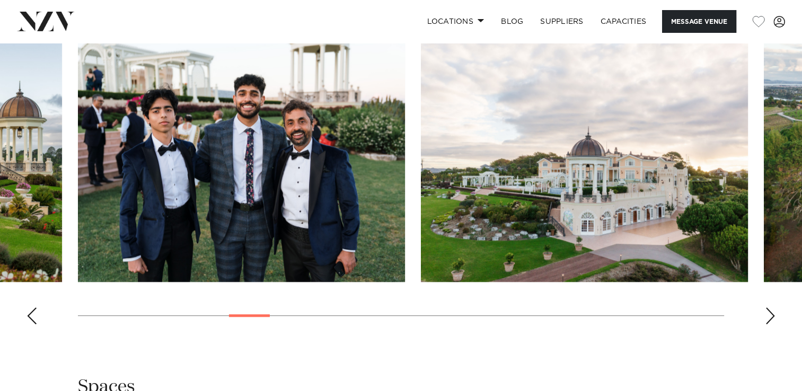
click at [35, 308] on div "Previous slide" at bounding box center [31, 315] width 11 height 17
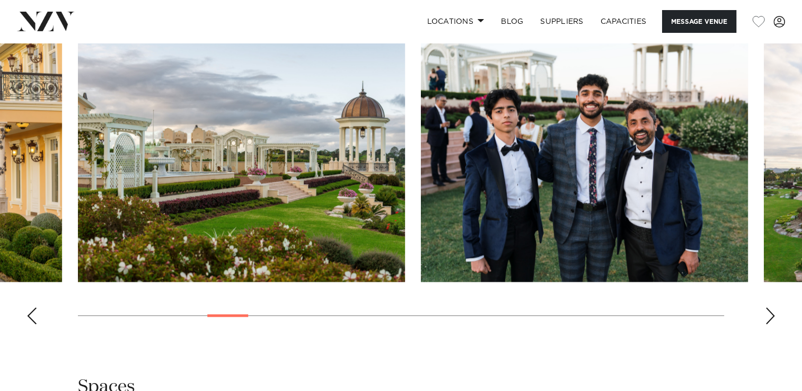
click at [35, 308] on div "Previous slide" at bounding box center [31, 315] width 11 height 17
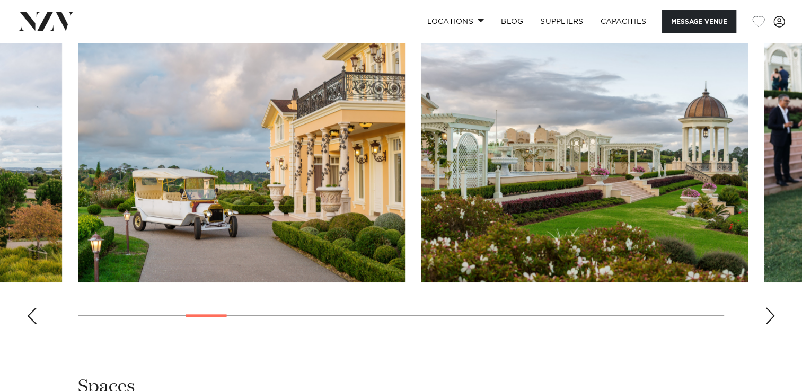
click at [35, 308] on div "Previous slide" at bounding box center [31, 315] width 11 height 17
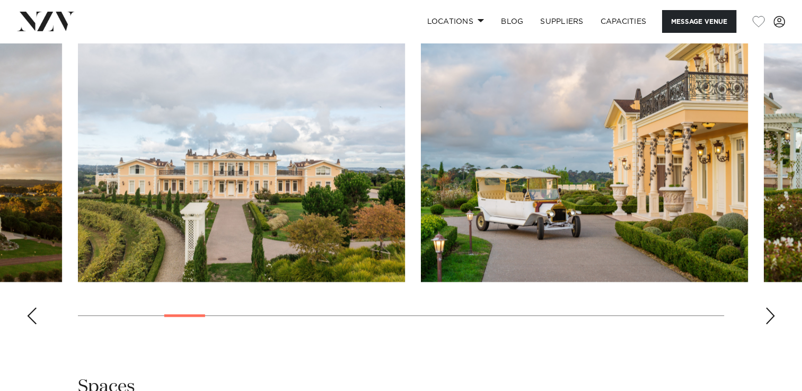
click at [35, 308] on div "Previous slide" at bounding box center [31, 315] width 11 height 17
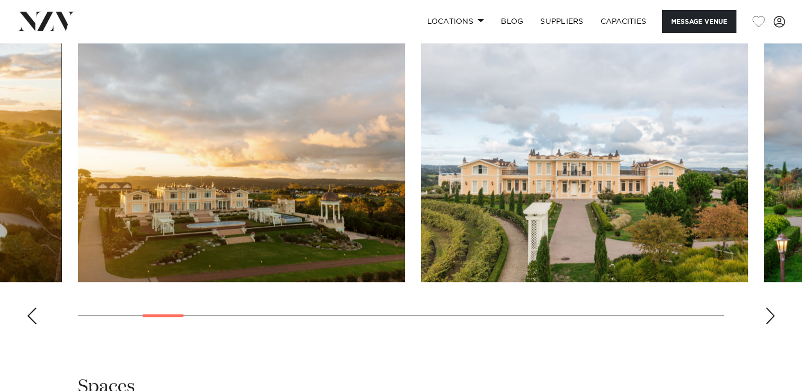
click at [29, 316] on div "Previous slide" at bounding box center [31, 315] width 11 height 17
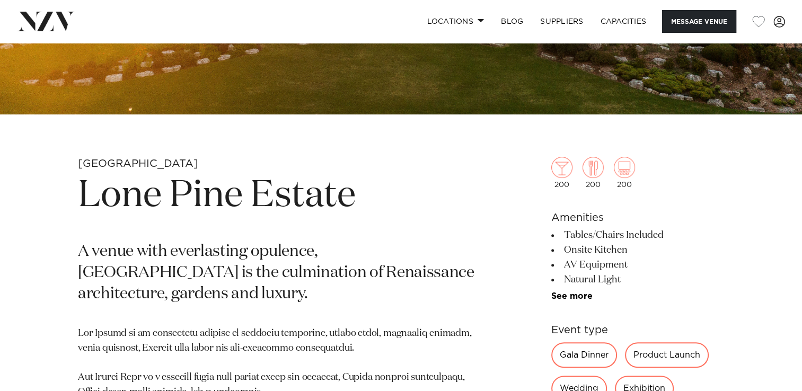
scroll to position [303, 0]
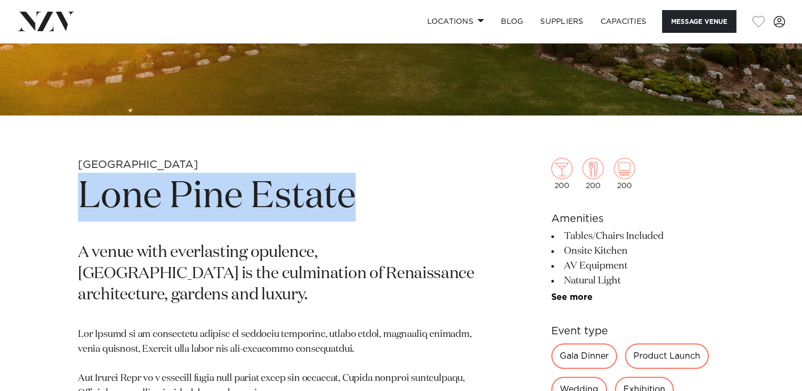
drag, startPoint x: 76, startPoint y: 190, endPoint x: 400, endPoint y: 192, distance: 323.8
drag, startPoint x: 400, startPoint y: 192, endPoint x: 326, endPoint y: 207, distance: 75.8
copy h1 "Lone Pine Estate"
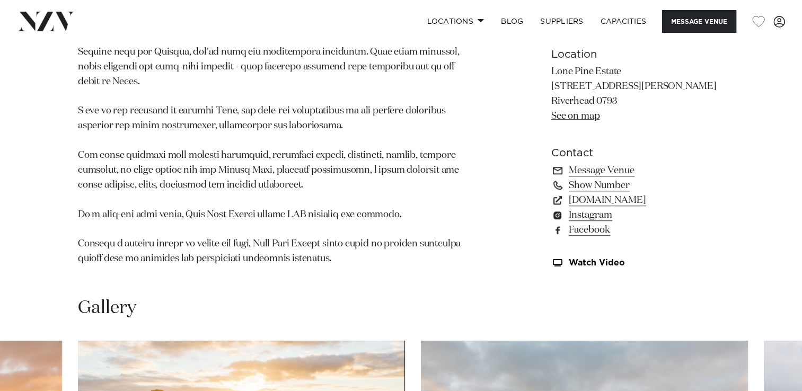
scroll to position [719, 0]
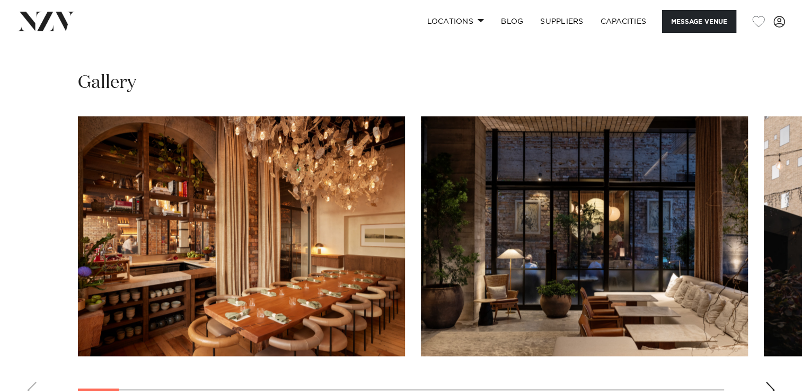
scroll to position [1536, 0]
click at [761, 313] on swiper-container at bounding box center [401, 262] width 802 height 291
click at [767, 382] on div "Next slide" at bounding box center [770, 390] width 11 height 17
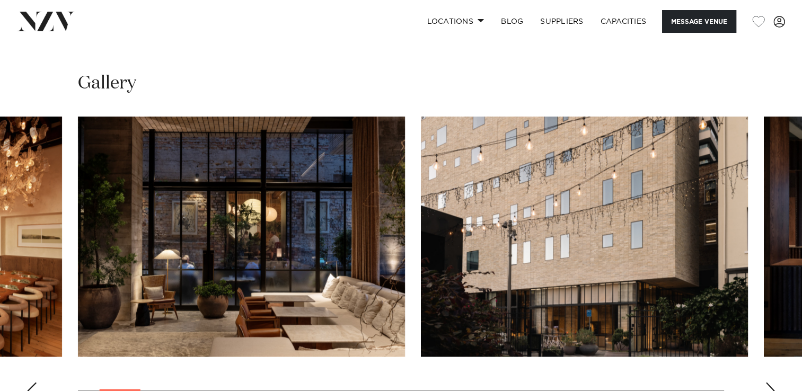
click at [767, 382] on div "Next slide" at bounding box center [770, 390] width 11 height 17
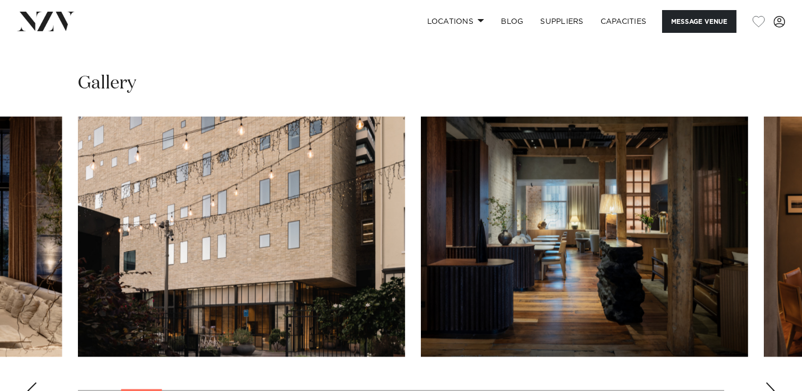
click at [767, 382] on div "Next slide" at bounding box center [770, 390] width 11 height 17
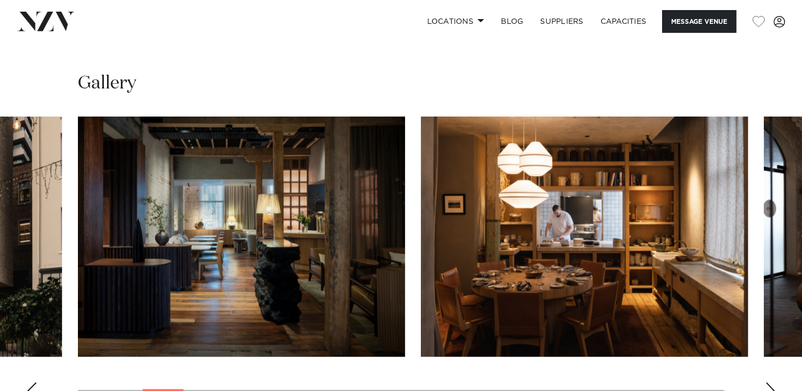
click at [767, 382] on div "Next slide" at bounding box center [770, 390] width 11 height 17
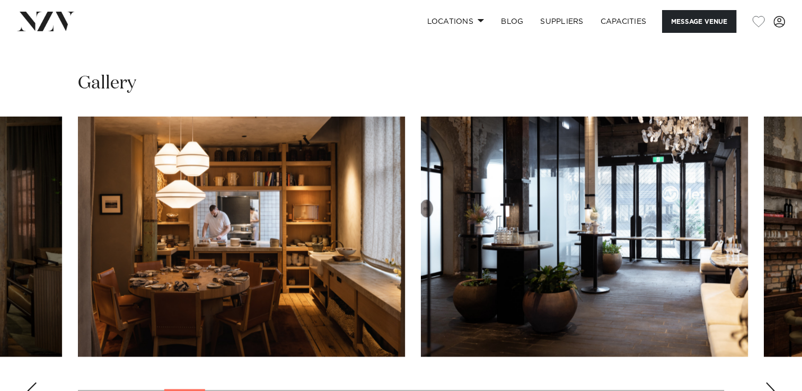
click at [767, 382] on div "Next slide" at bounding box center [770, 390] width 11 height 17
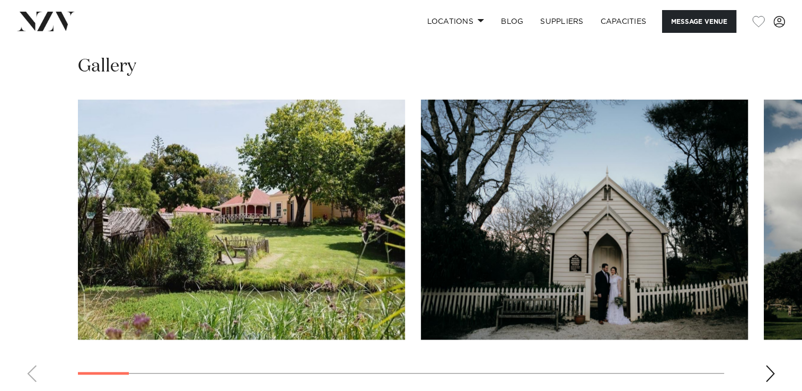
scroll to position [1006, 0]
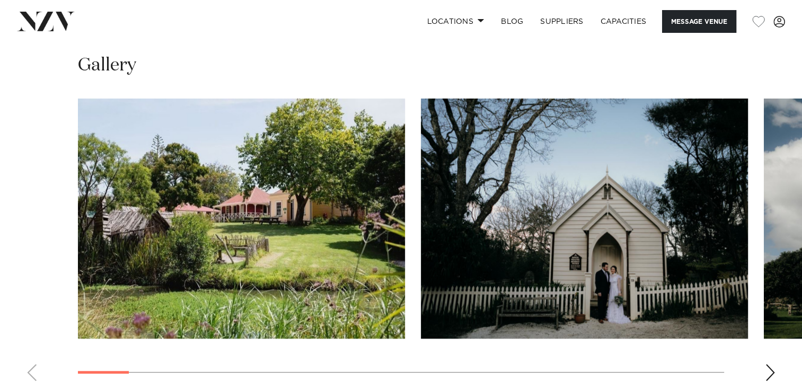
click at [769, 364] on div "Next slide" at bounding box center [770, 372] width 11 height 17
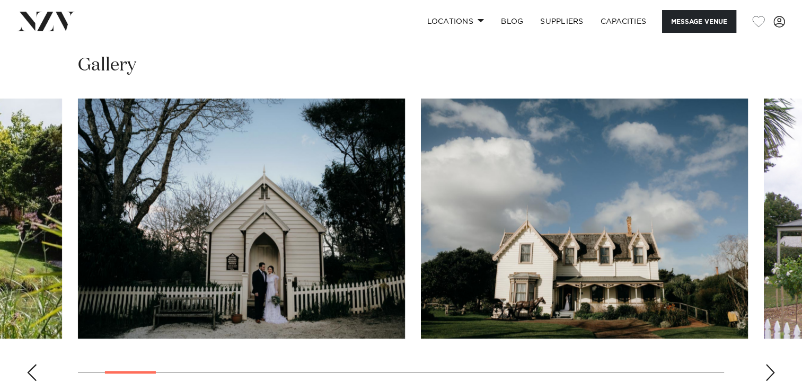
click at [769, 364] on div "Next slide" at bounding box center [770, 372] width 11 height 17
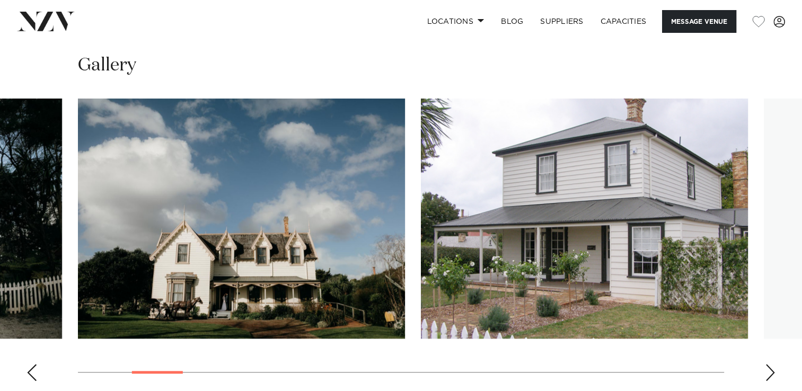
click at [769, 364] on div "Next slide" at bounding box center [770, 372] width 11 height 17
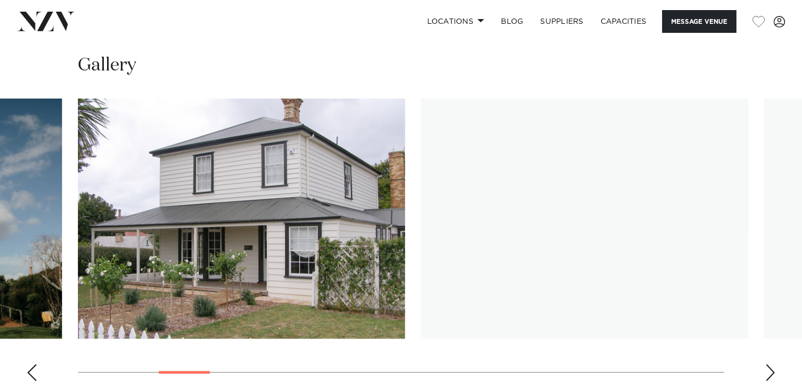
click at [769, 364] on div "Next slide" at bounding box center [770, 372] width 11 height 17
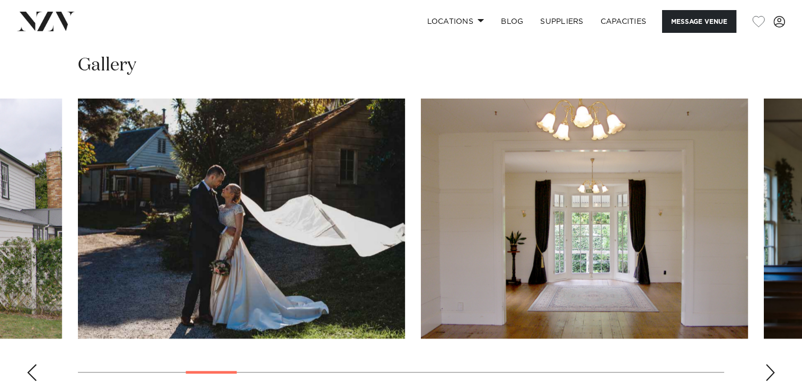
click at [769, 364] on div "Next slide" at bounding box center [770, 372] width 11 height 17
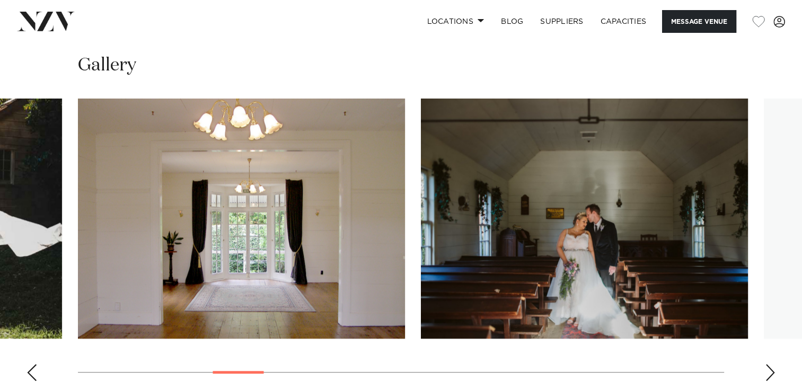
click at [769, 364] on div "Next slide" at bounding box center [770, 372] width 11 height 17
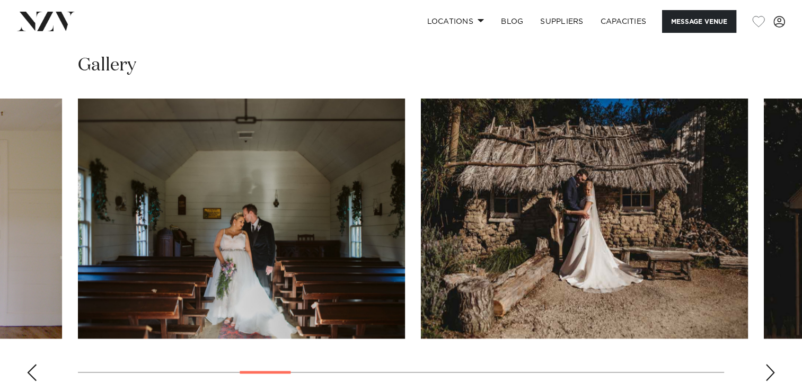
click at [769, 364] on div "Next slide" at bounding box center [770, 372] width 11 height 17
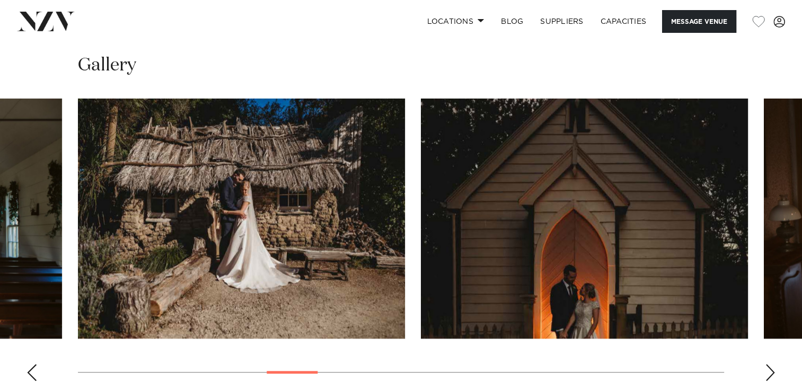
click at [769, 364] on div "Next slide" at bounding box center [770, 372] width 11 height 17
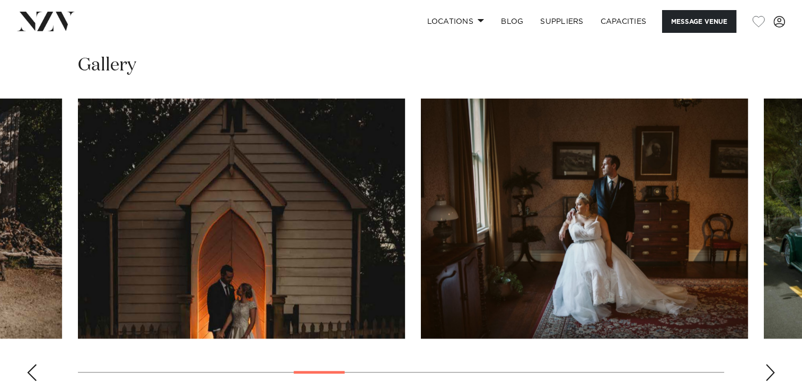
click at [769, 364] on div "Next slide" at bounding box center [770, 372] width 11 height 17
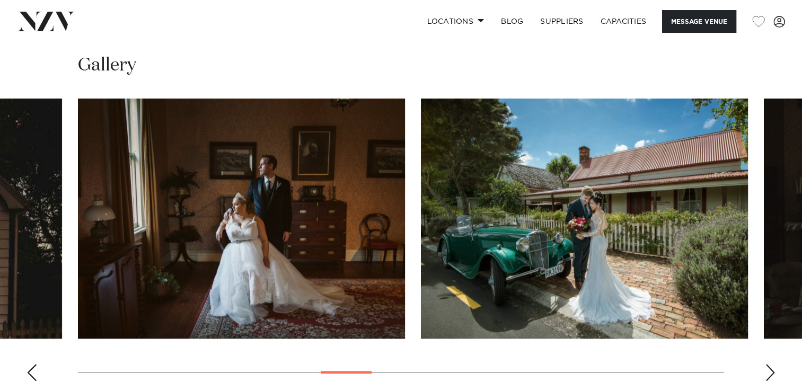
click at [769, 364] on div "Next slide" at bounding box center [770, 372] width 11 height 17
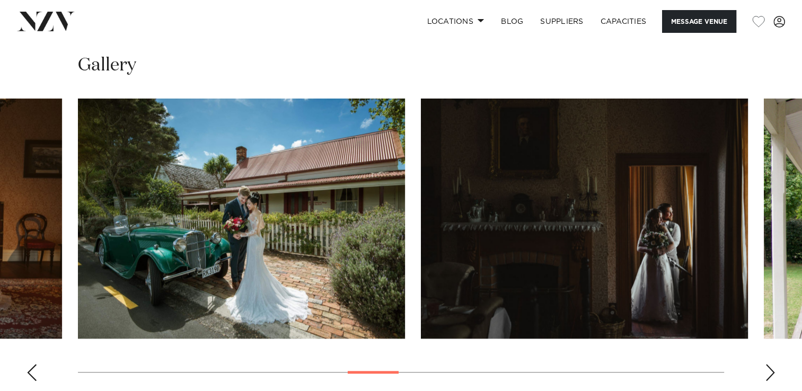
click at [769, 364] on div "Next slide" at bounding box center [770, 372] width 11 height 17
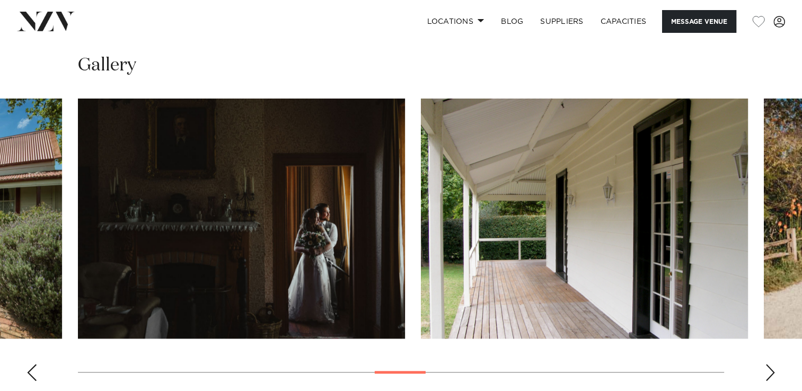
click at [769, 364] on div "Next slide" at bounding box center [770, 372] width 11 height 17
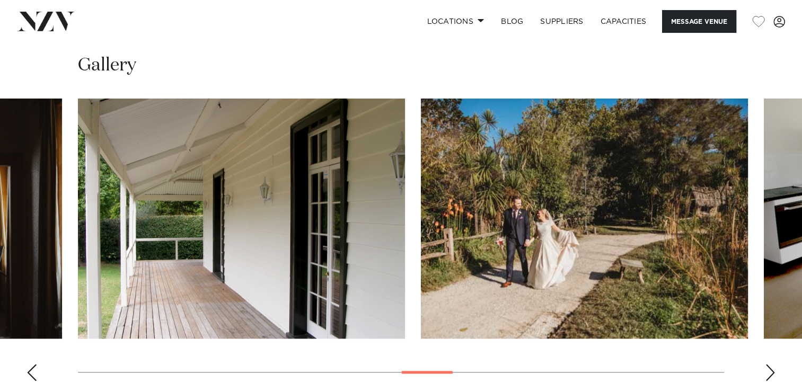
click at [769, 364] on div "Next slide" at bounding box center [770, 372] width 11 height 17
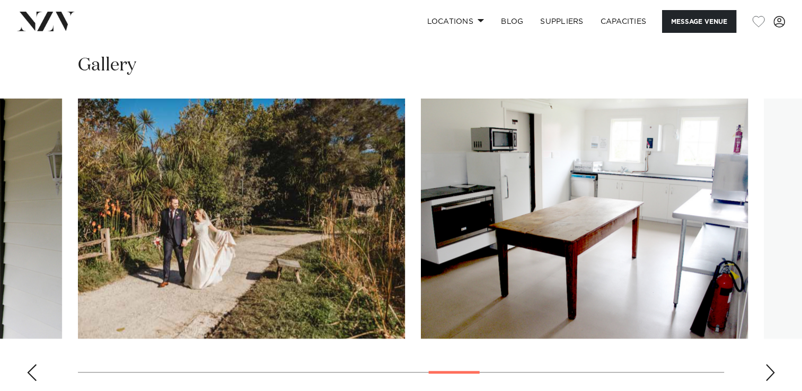
click at [769, 364] on div "Next slide" at bounding box center [770, 372] width 11 height 17
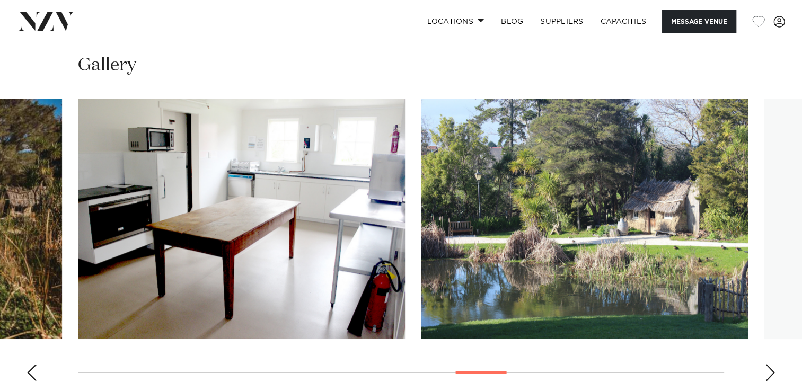
click at [769, 364] on div "Next slide" at bounding box center [770, 372] width 11 height 17
